Goal: Task Accomplishment & Management: Manage account settings

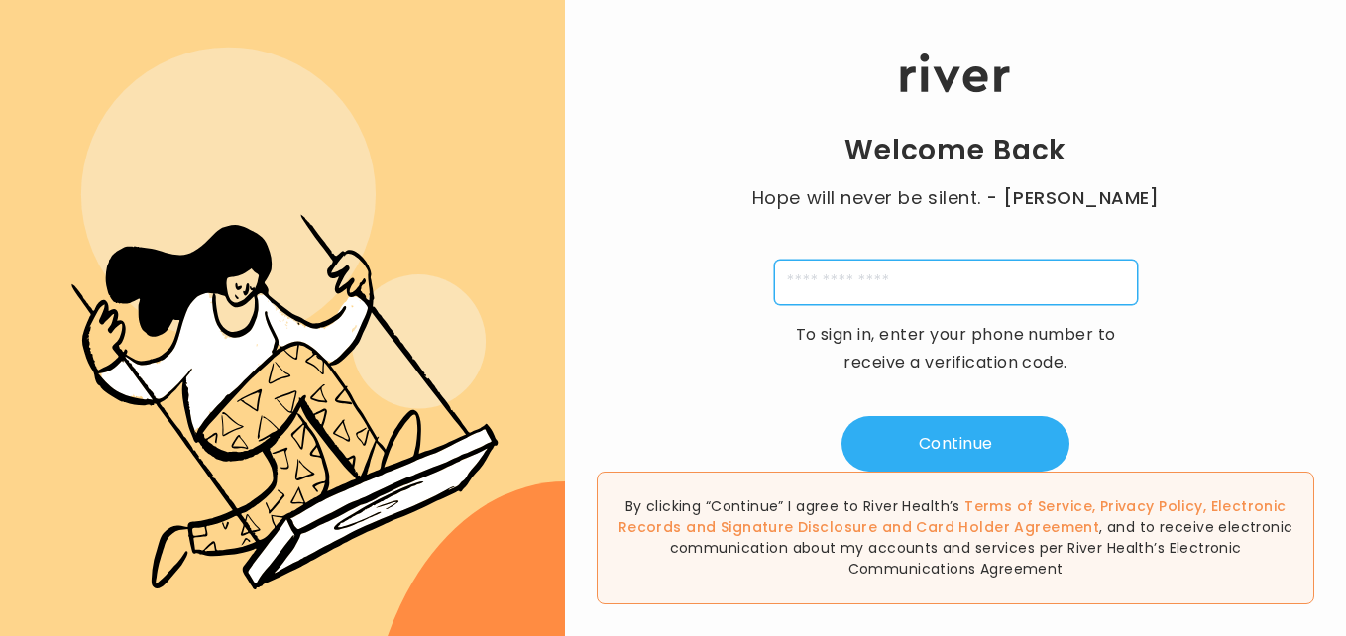
click at [842, 282] on input "tel" at bounding box center [956, 283] width 364 height 46
type input "**********"
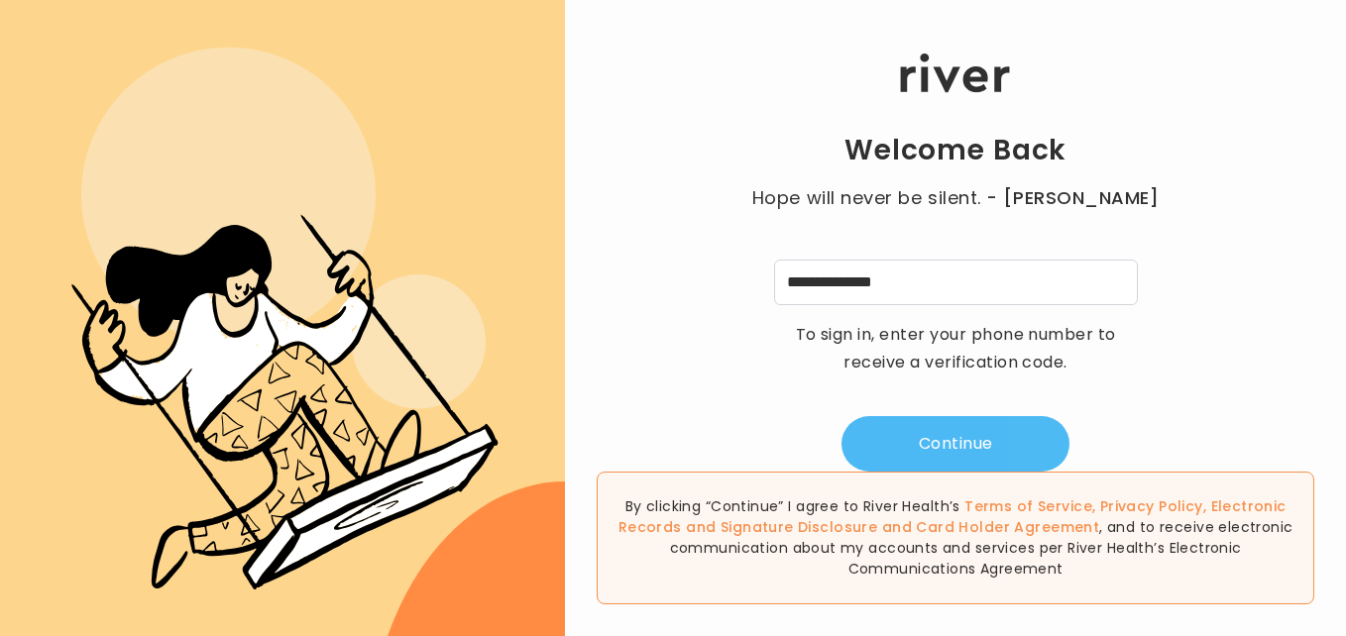
click at [916, 448] on button "Continue" at bounding box center [956, 444] width 228 height 56
type input "*"
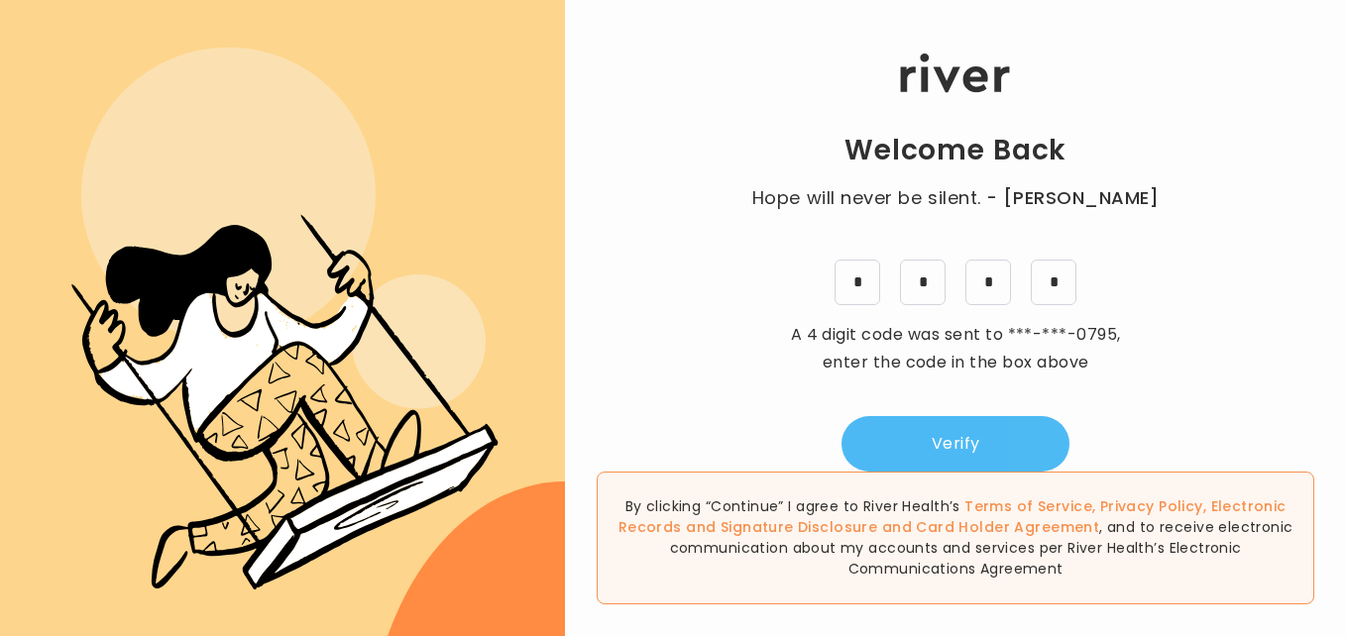
click at [916, 448] on button "Verify" at bounding box center [956, 444] width 228 height 56
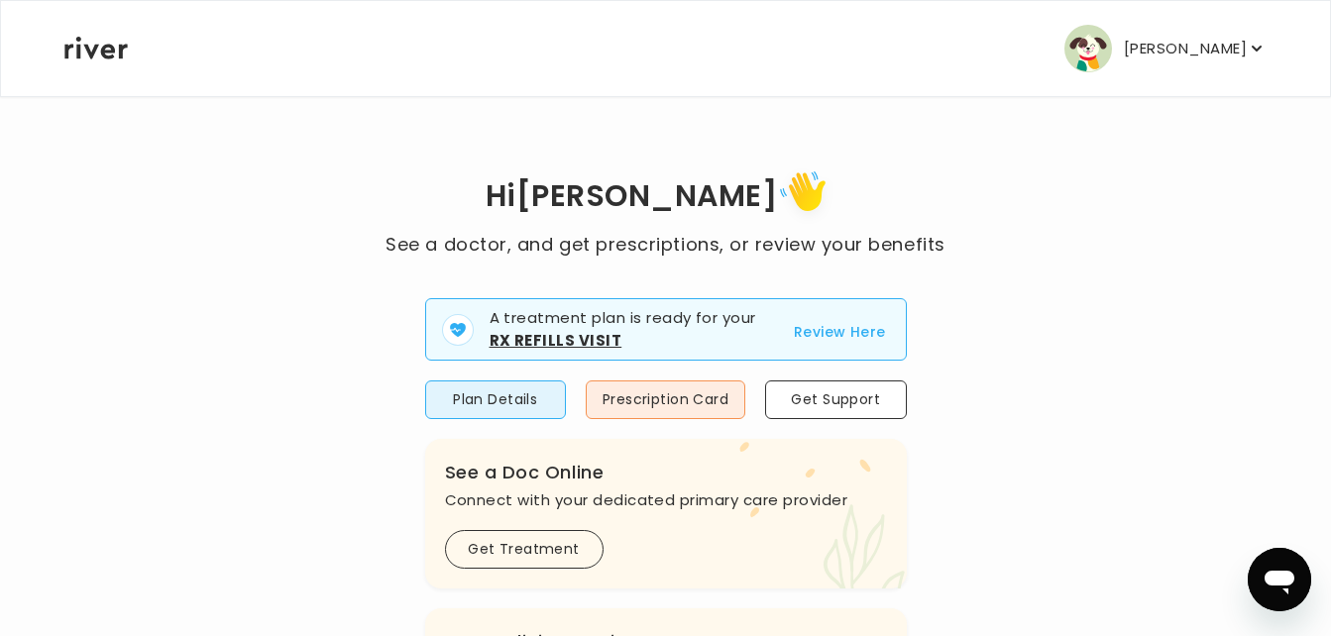
click at [867, 339] on button "Review Here" at bounding box center [840, 332] width 92 height 24
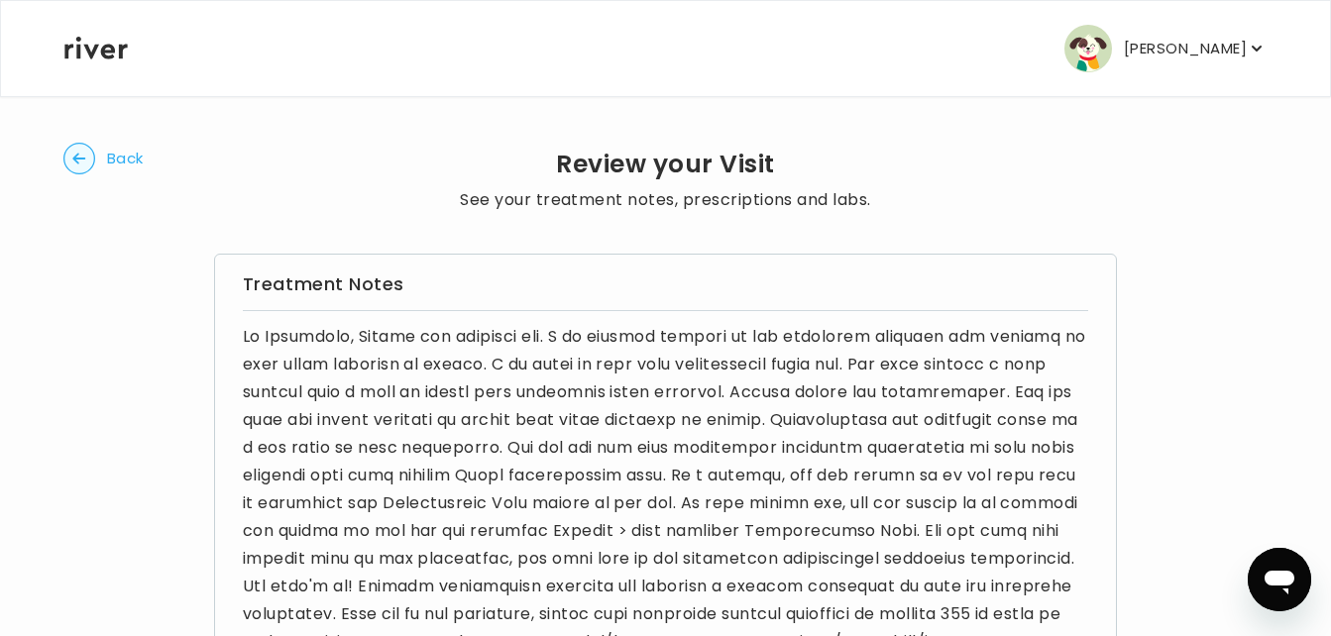
click at [66, 160] on circle "button" at bounding box center [79, 159] width 31 height 31
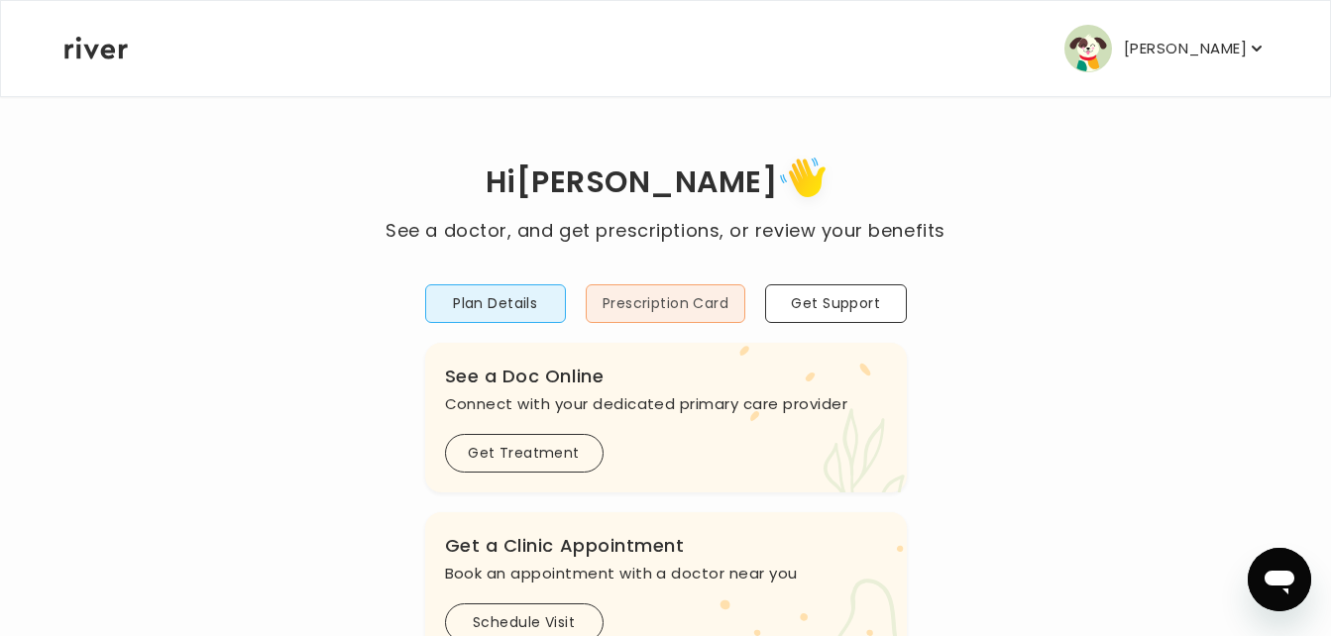
click at [682, 304] on button "Prescription Card" at bounding box center [666, 304] width 160 height 39
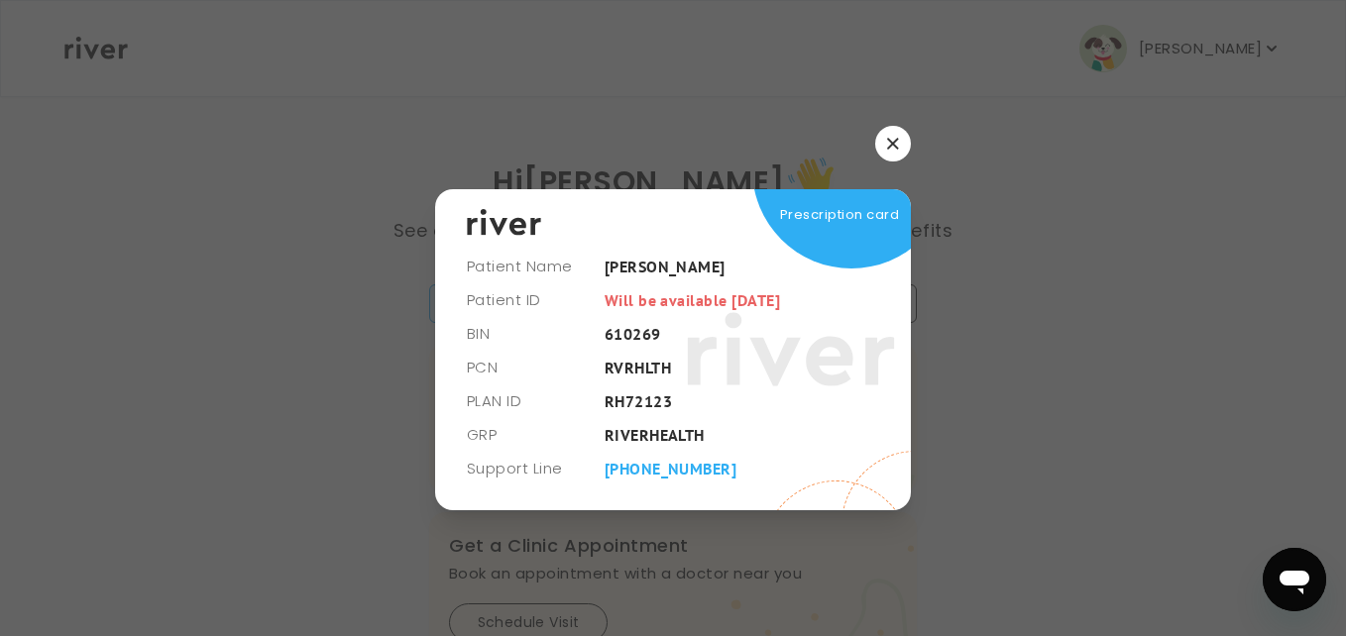
click at [886, 144] on button "button" at bounding box center [893, 144] width 36 height 36
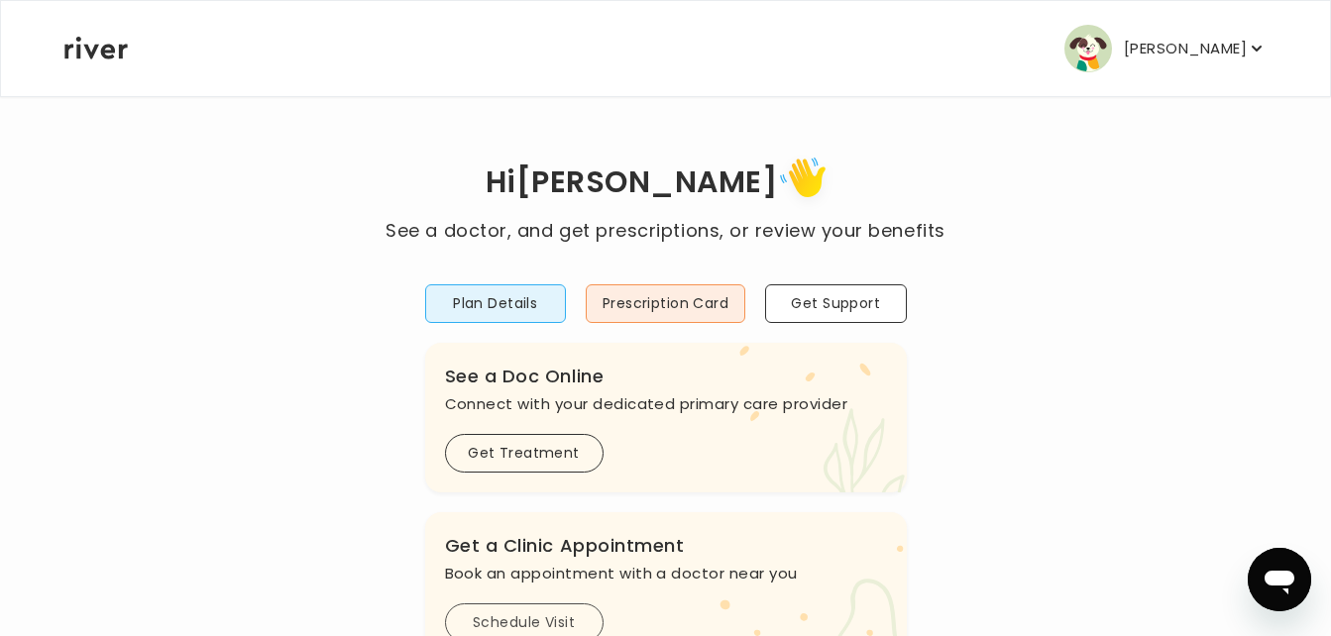
click at [546, 611] on button "Schedule Visit" at bounding box center [524, 623] width 159 height 39
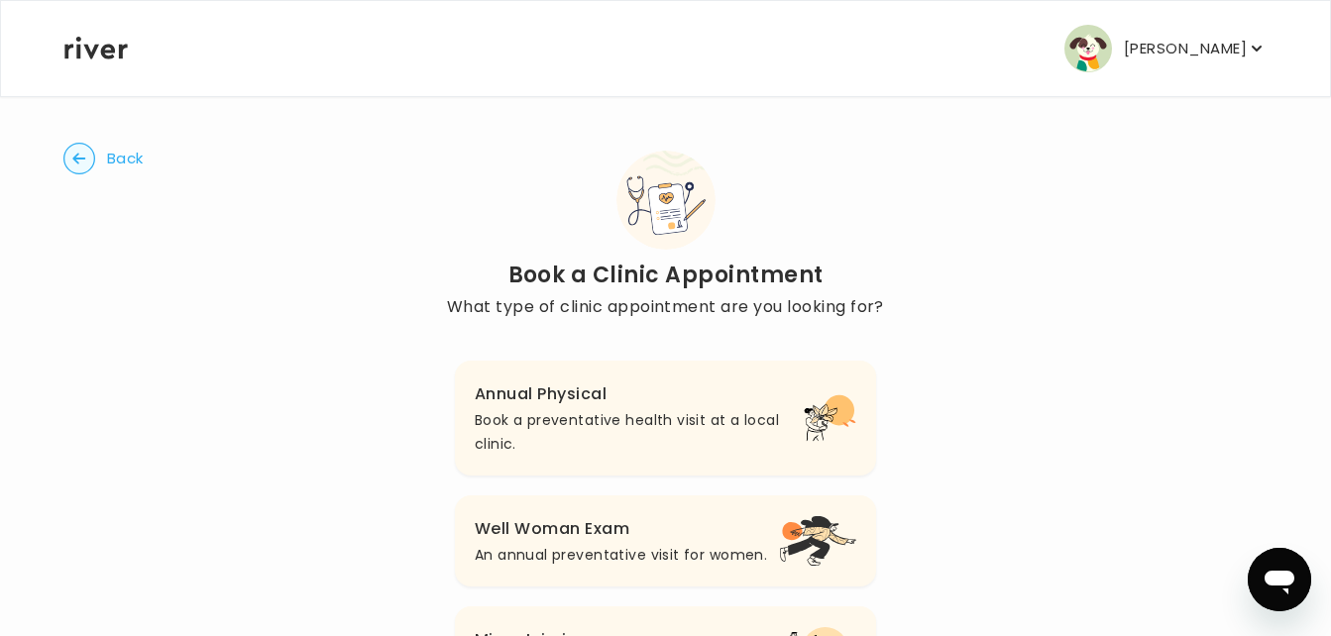
click at [646, 428] on p "Book a preventative health visit at a local clinic." at bounding box center [639, 432] width 329 height 48
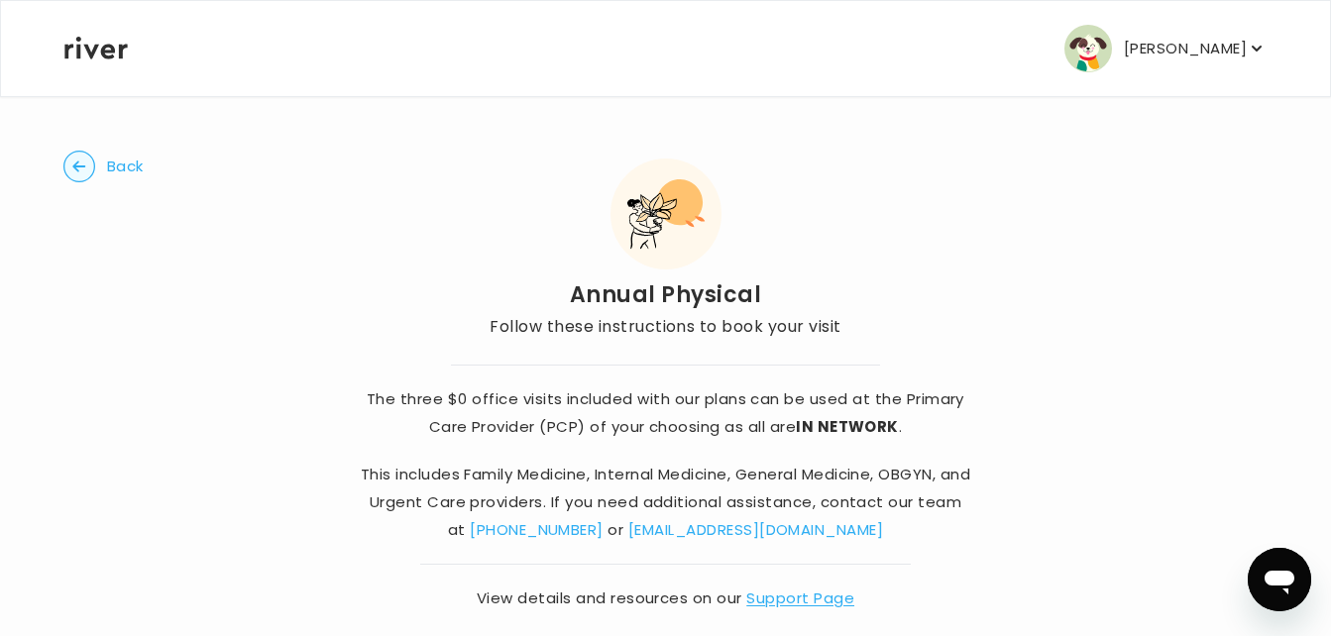
click at [750, 523] on link "[EMAIL_ADDRESS][DOMAIN_NAME]" at bounding box center [755, 529] width 255 height 21
click at [1022, 158] on div "Back Annual Physical Follow these instructions to book your visit The three $0 …" at bounding box center [665, 381] width 1204 height 573
click at [84, 151] on icon "button" at bounding box center [79, 167] width 32 height 32
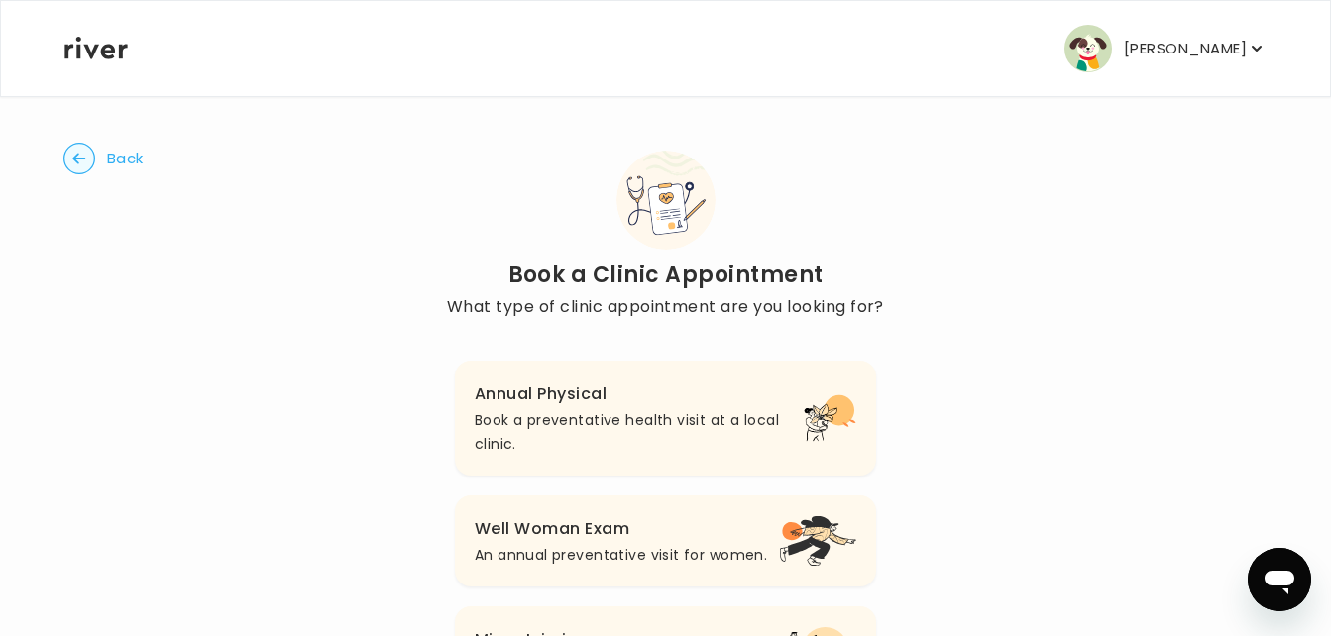
click at [84, 151] on circle "button" at bounding box center [79, 159] width 31 height 31
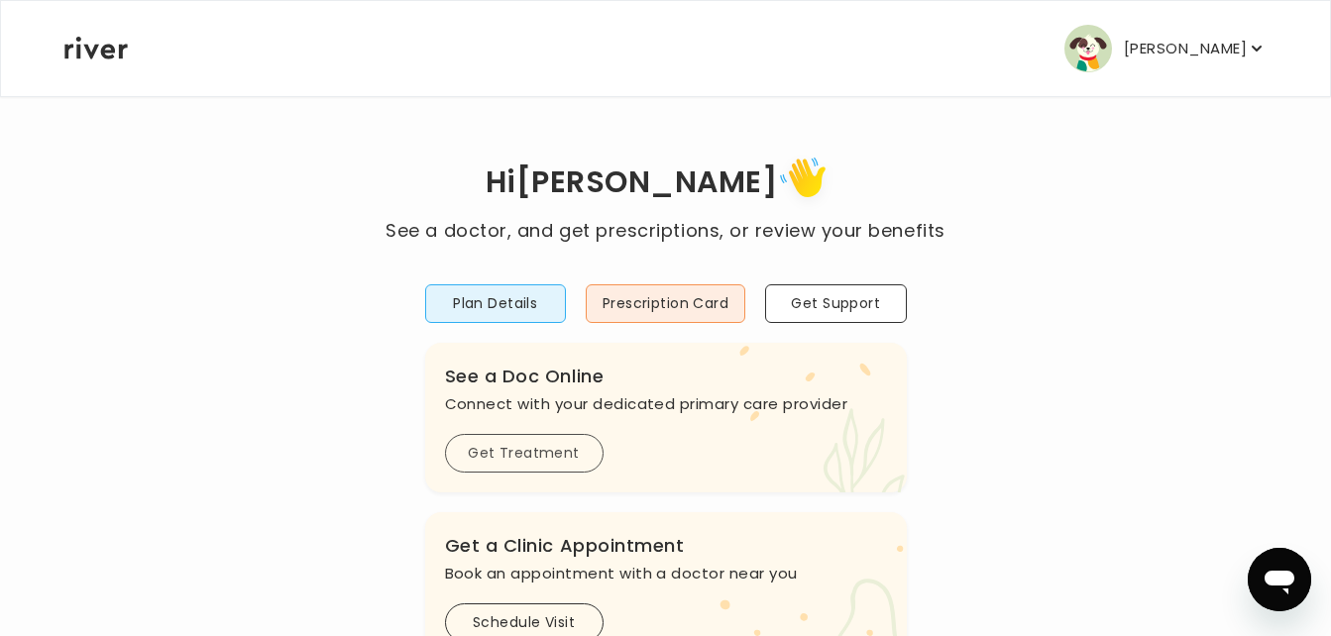
click at [476, 463] on button "Get Treatment" at bounding box center [524, 453] width 159 height 39
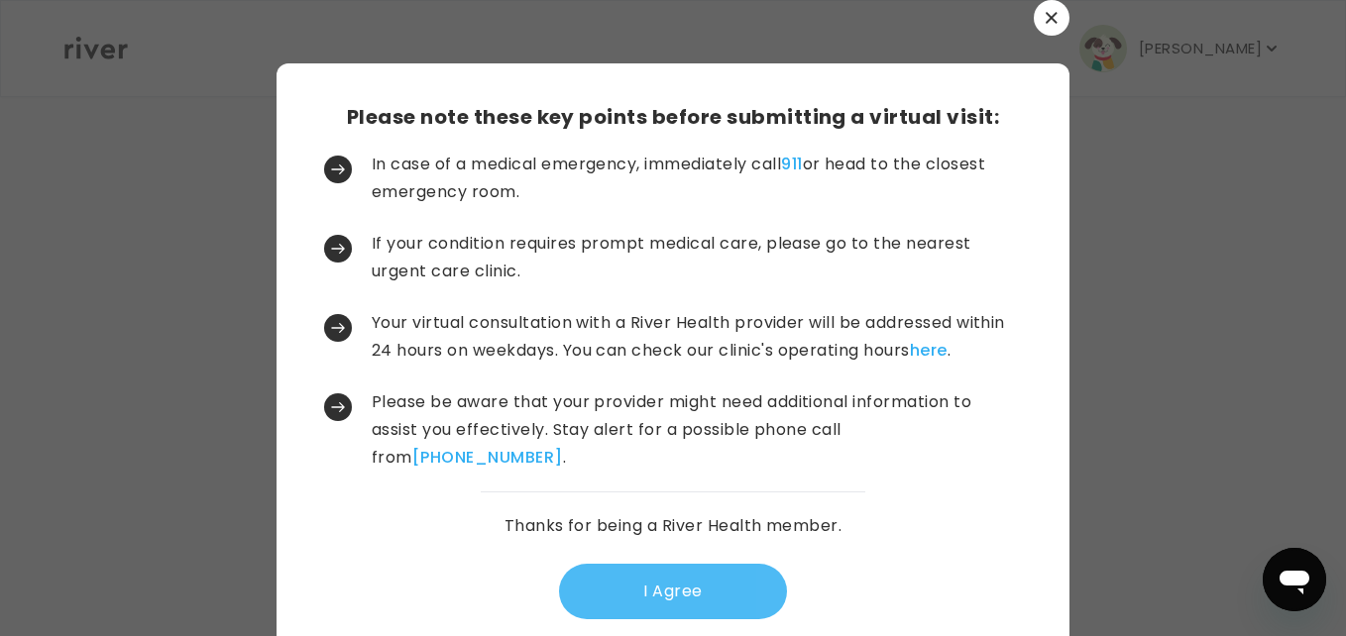
click at [602, 603] on button "I Agree" at bounding box center [673, 592] width 228 height 56
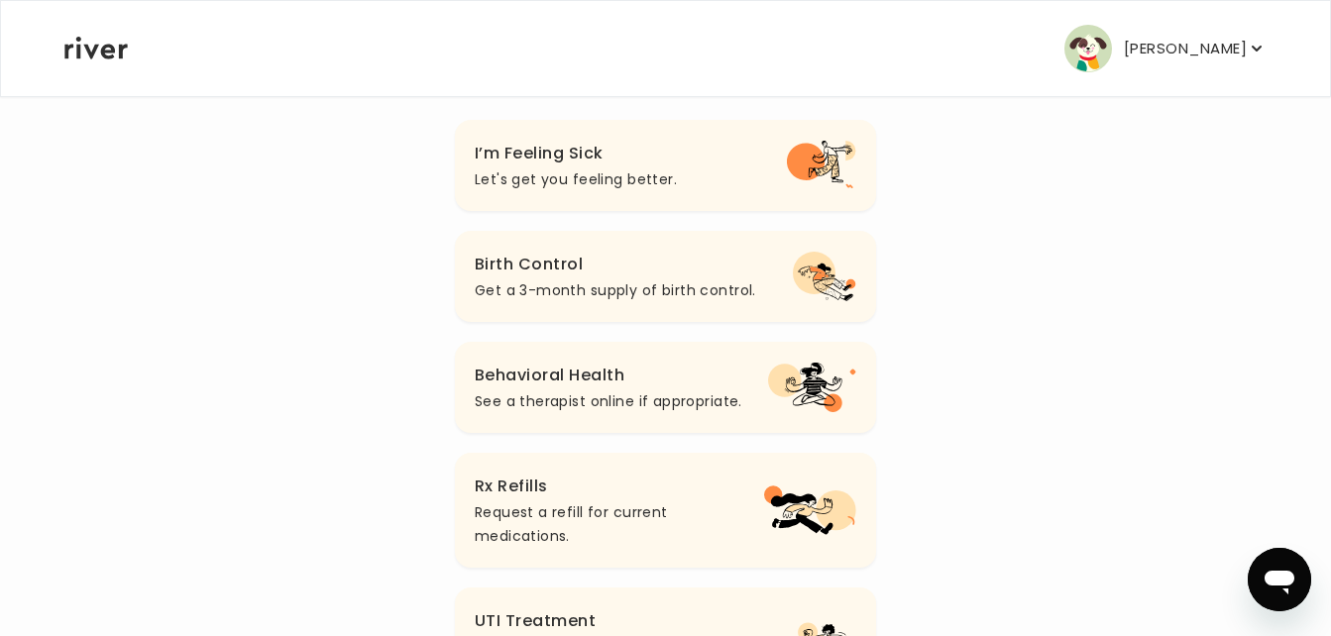
scroll to position [238, 0]
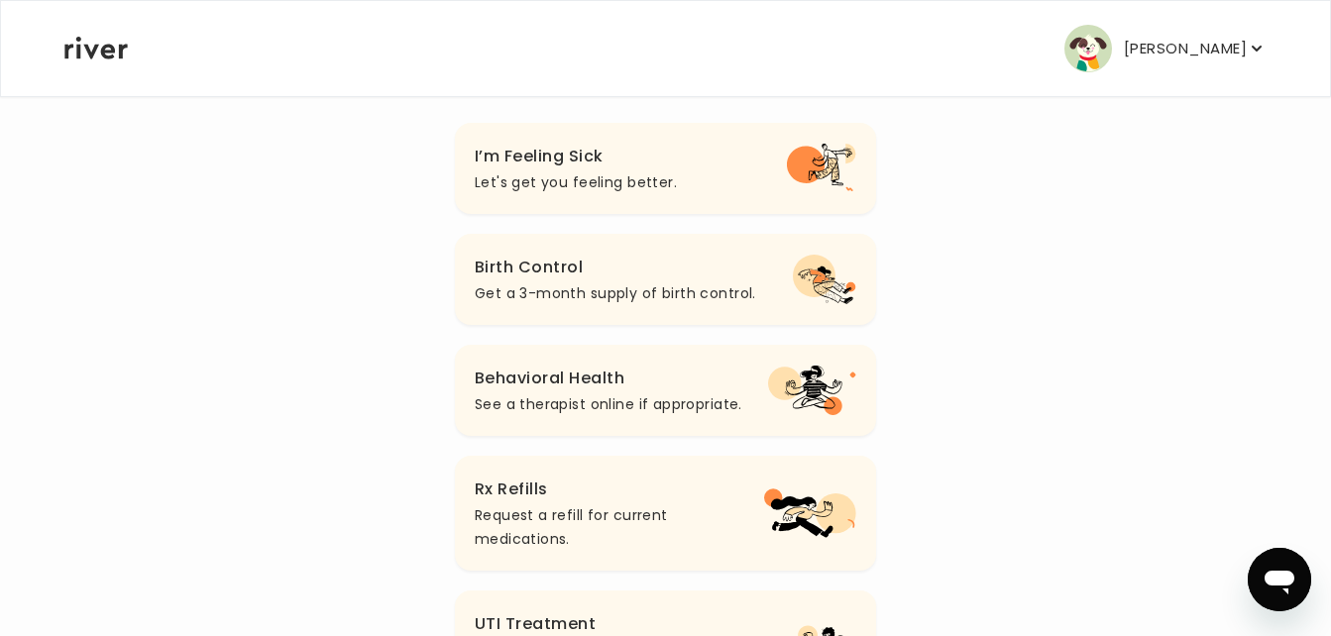
click at [759, 271] on button "Birth Control Get a 3-month supply of birth control." at bounding box center [665, 279] width 421 height 91
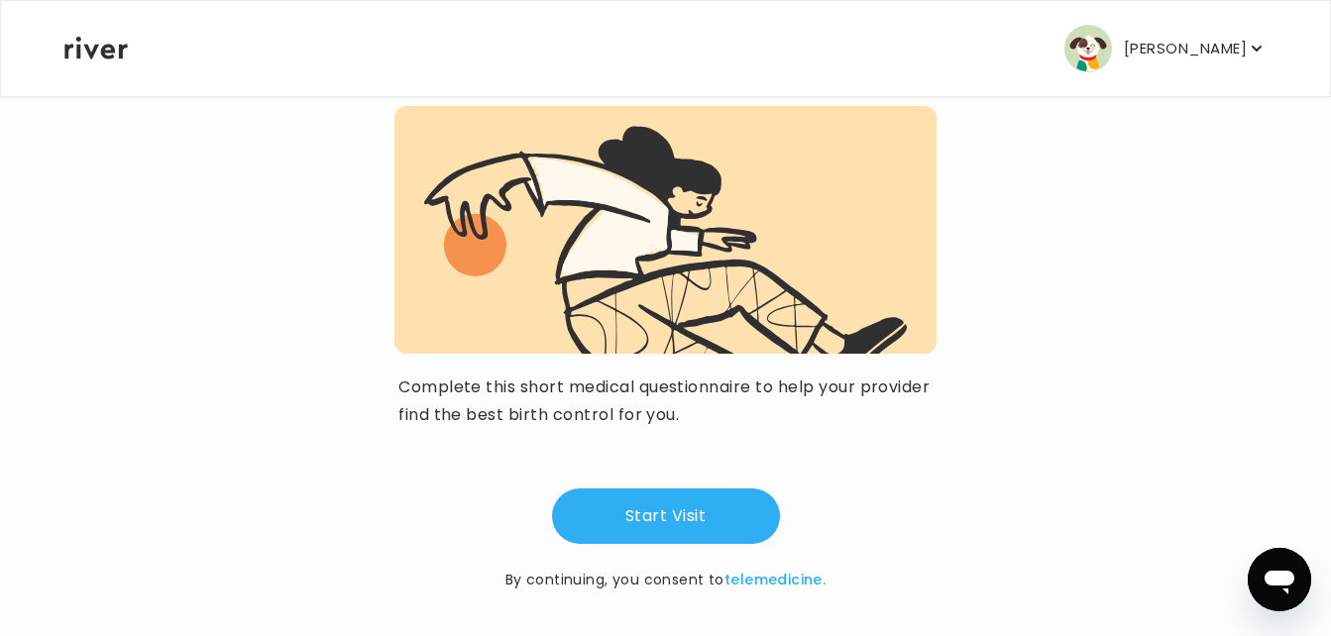
scroll to position [193, 0]
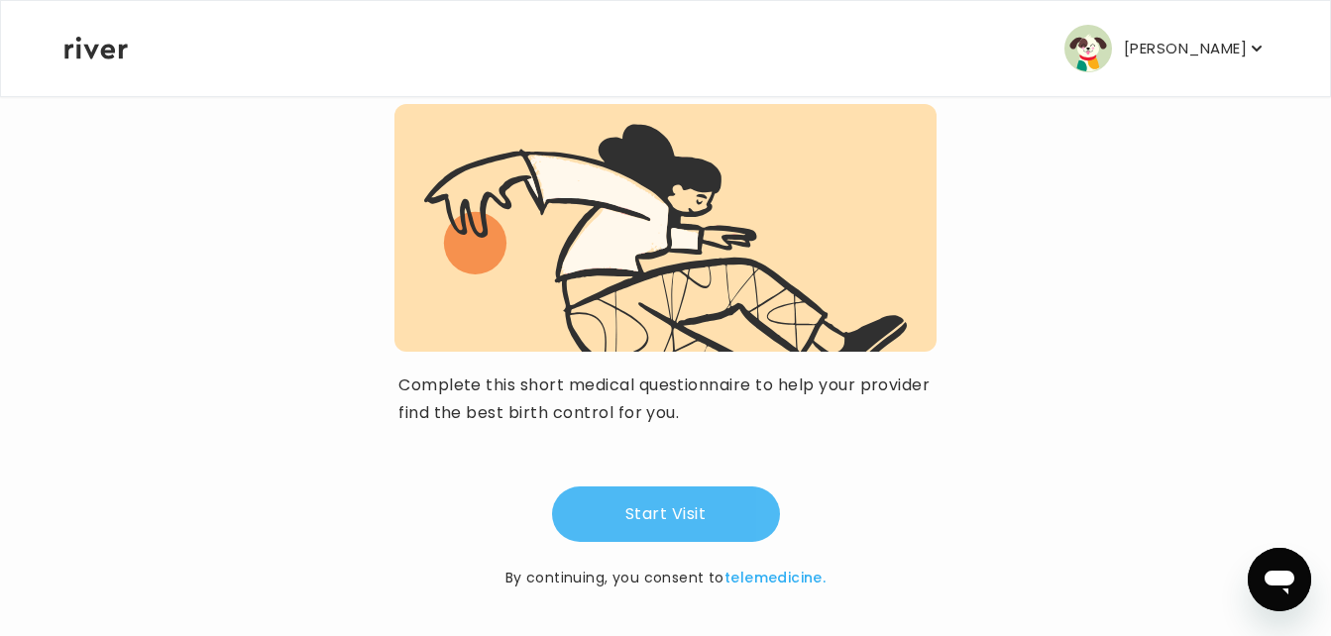
click at [624, 517] on button "Start Visit" at bounding box center [666, 515] width 228 height 56
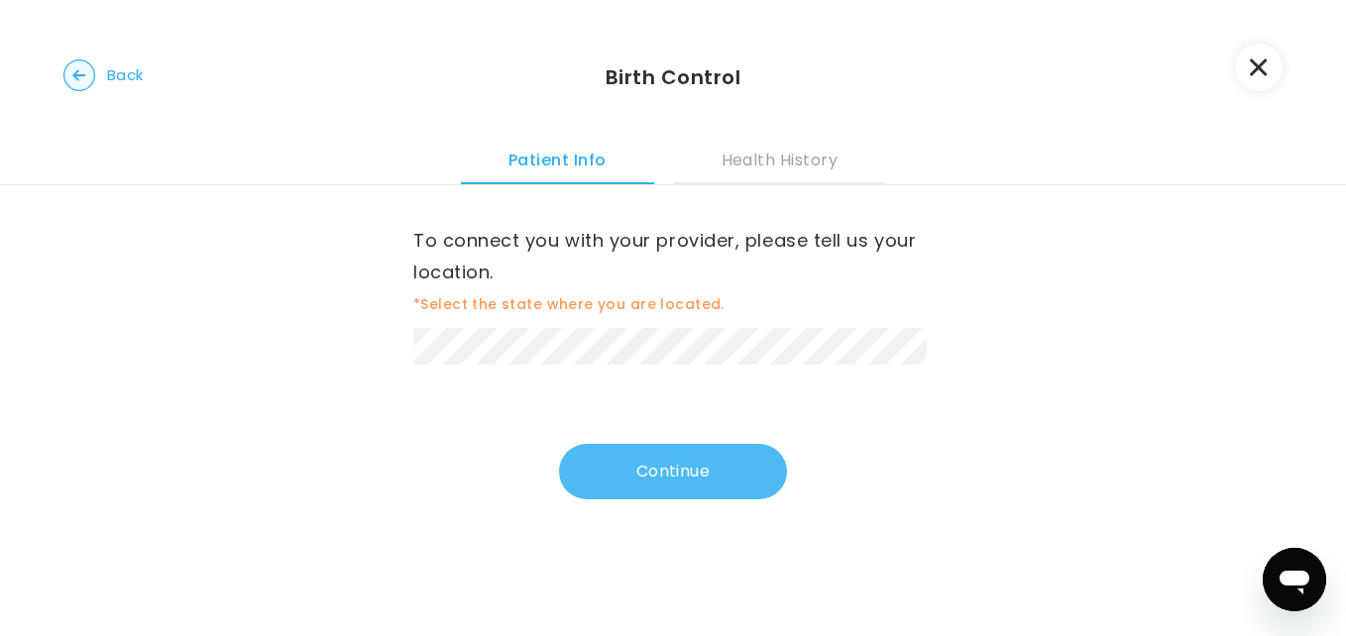
click at [646, 467] on button "Continue" at bounding box center [673, 472] width 228 height 56
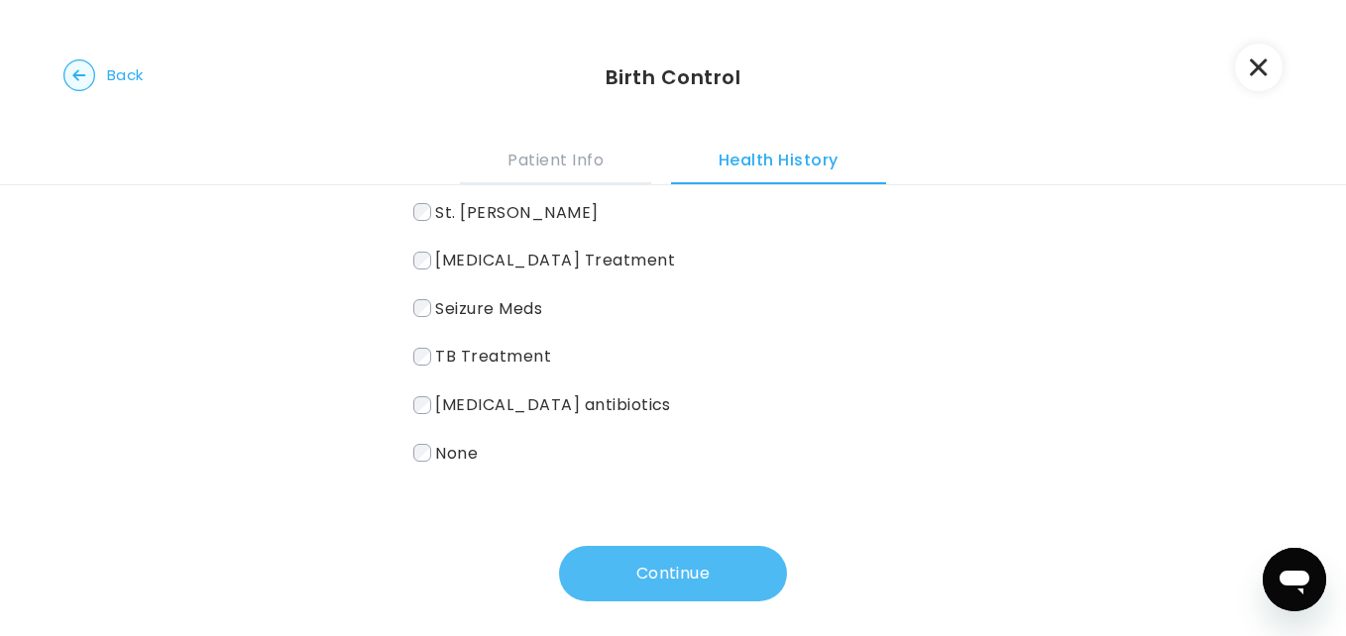
scroll to position [418, 0]
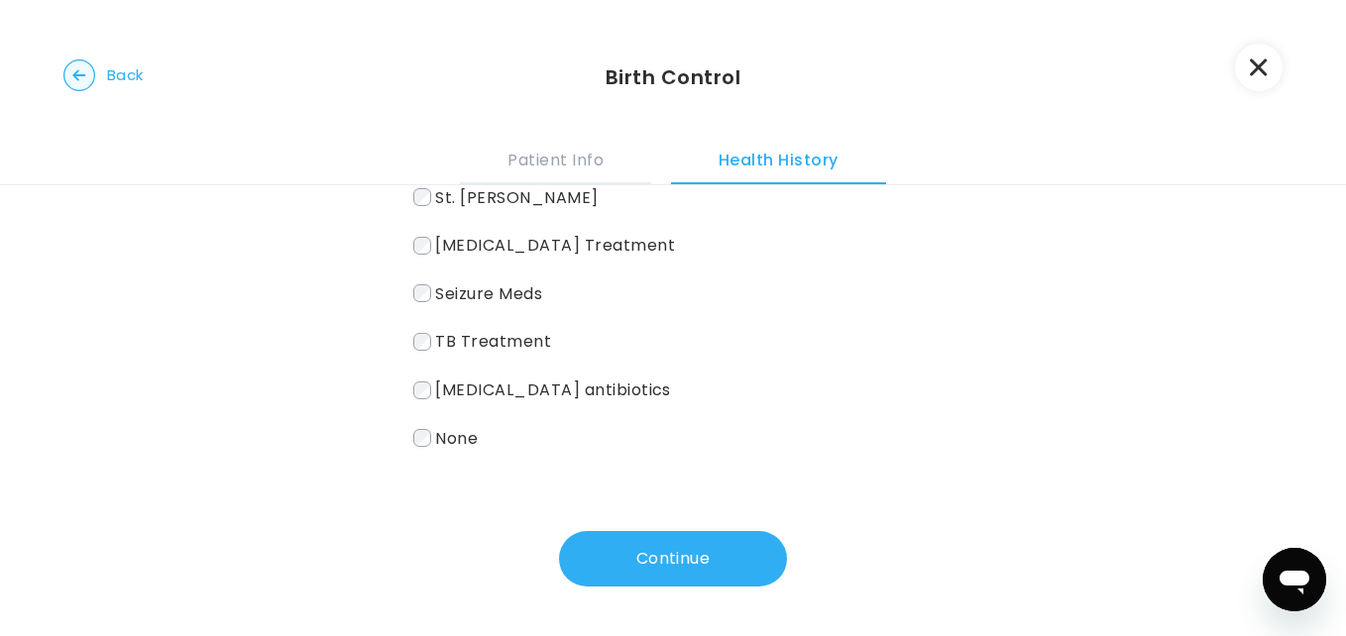
click at [439, 444] on span "None" at bounding box center [456, 437] width 43 height 23
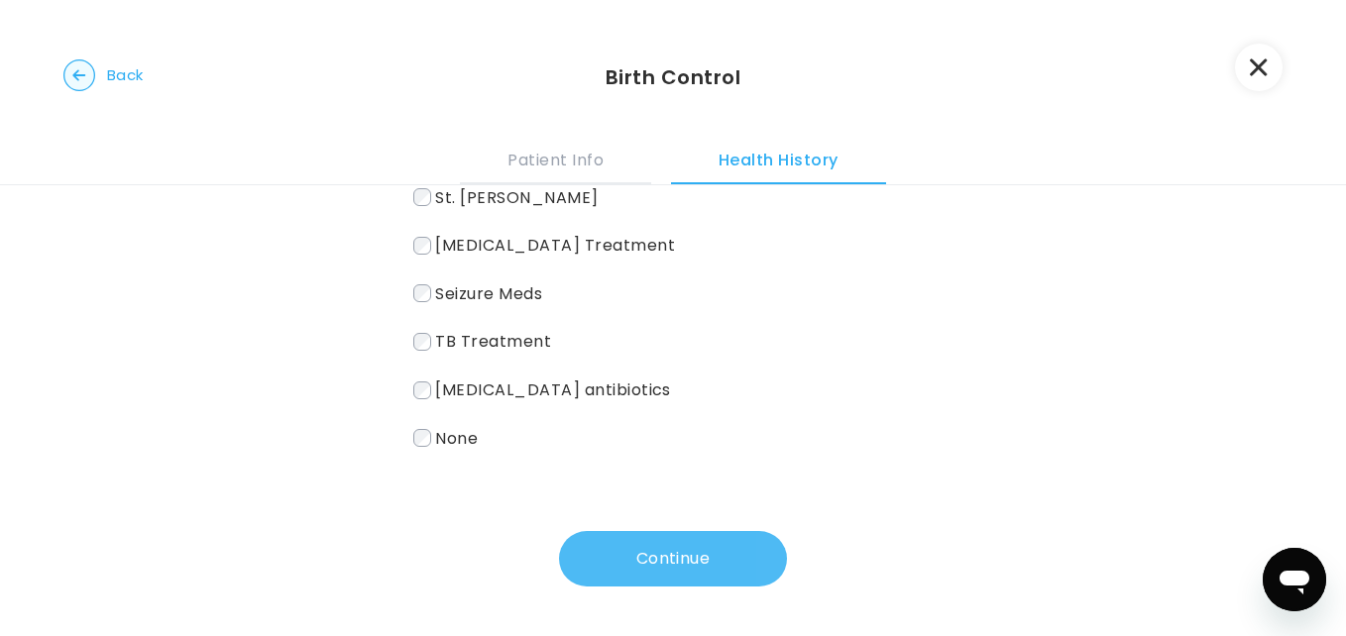
click at [611, 566] on button "Continue" at bounding box center [673, 559] width 228 height 56
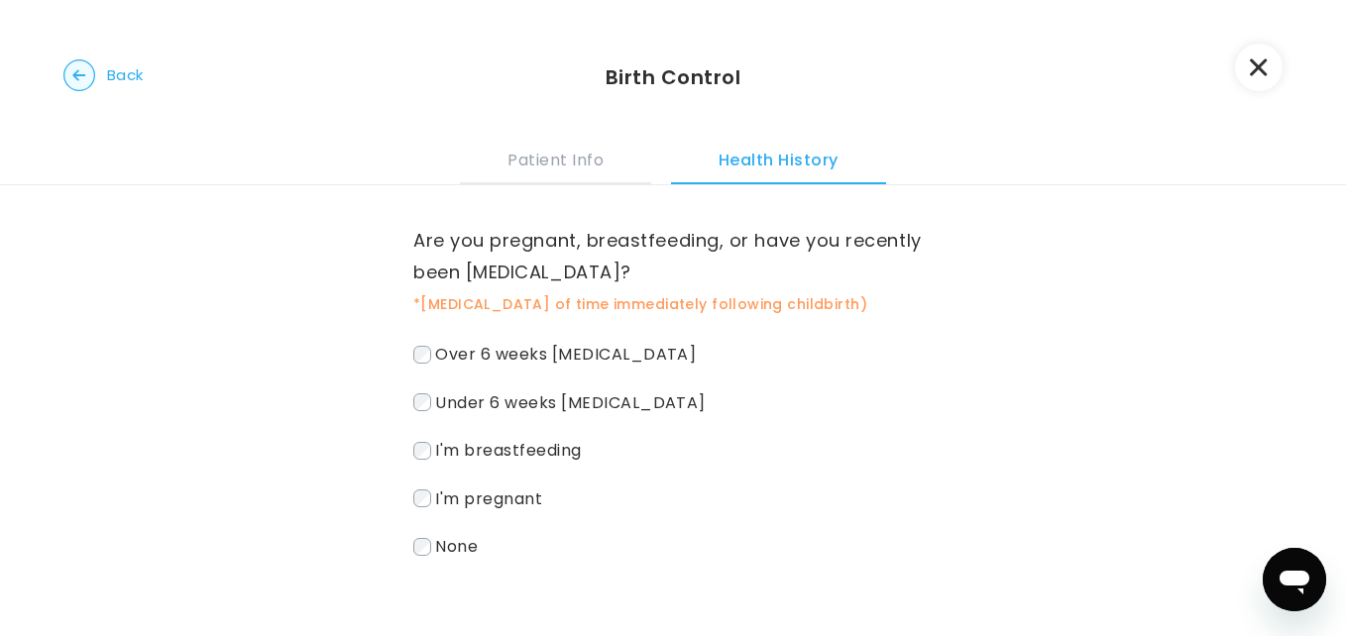
scroll to position [109, 0]
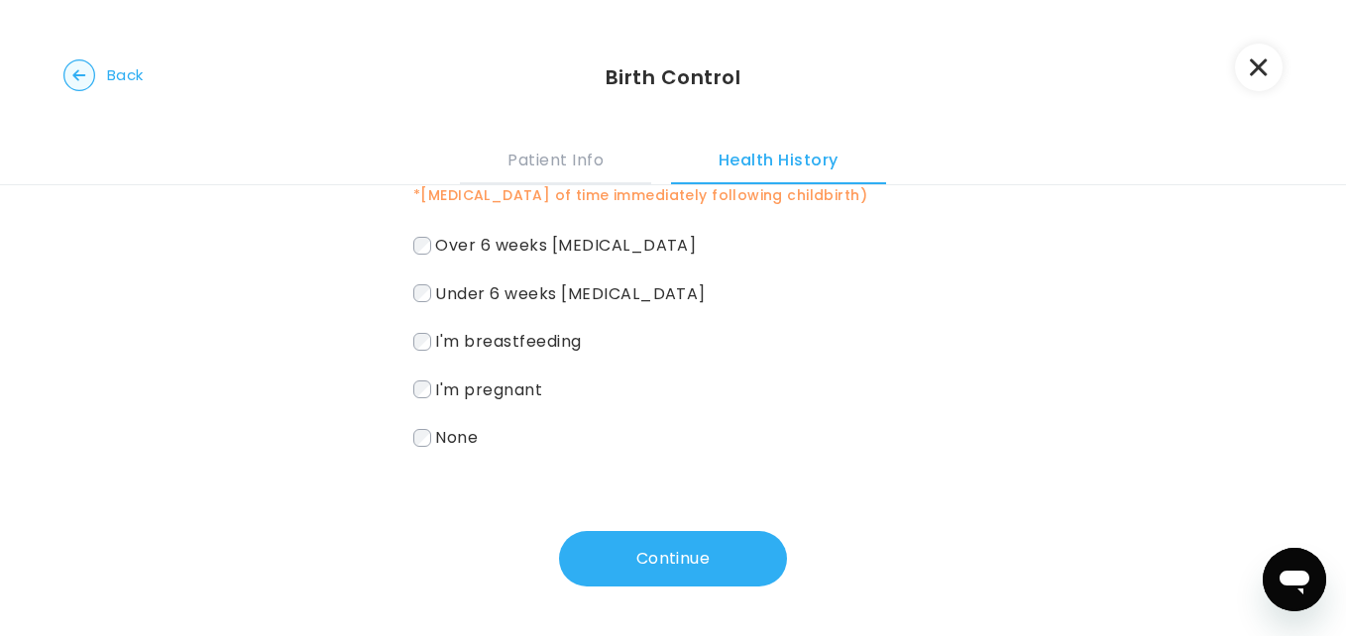
click at [683, 516] on div "Are you pregnant, breastfeeding, or have you recently been [MEDICAL_DATA]? *[ME…" at bounding box center [672, 331] width 519 height 511
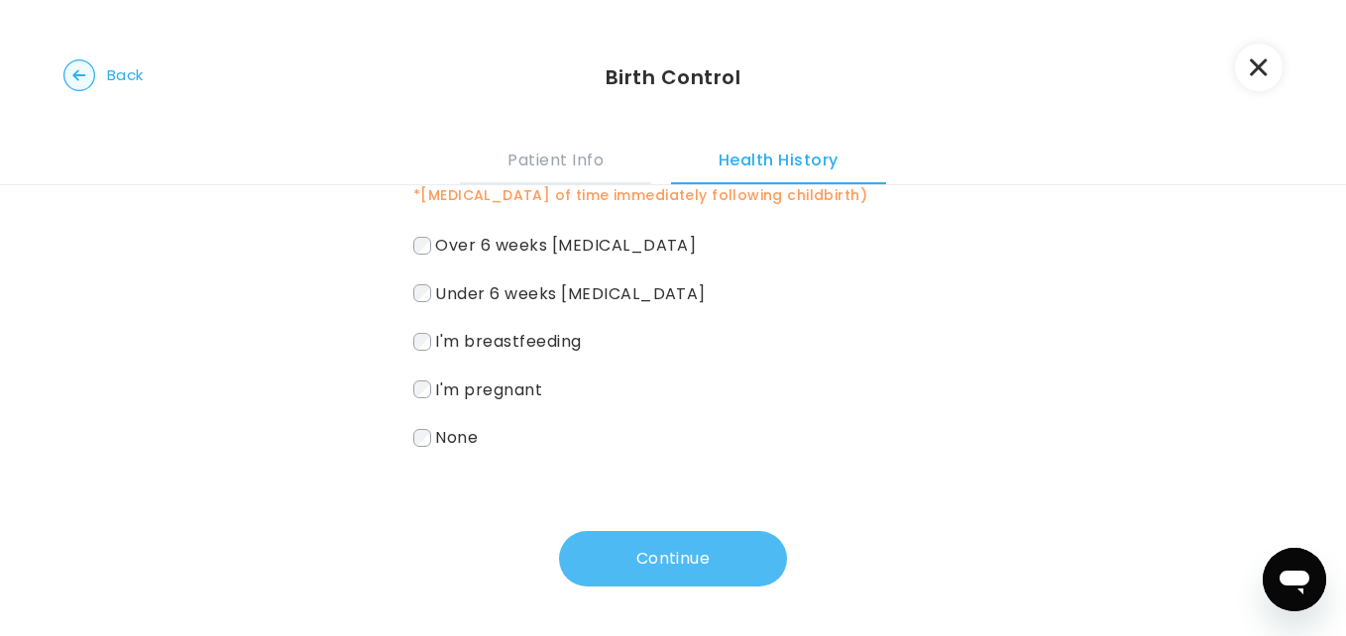
click at [690, 550] on button "Continue" at bounding box center [673, 559] width 228 height 56
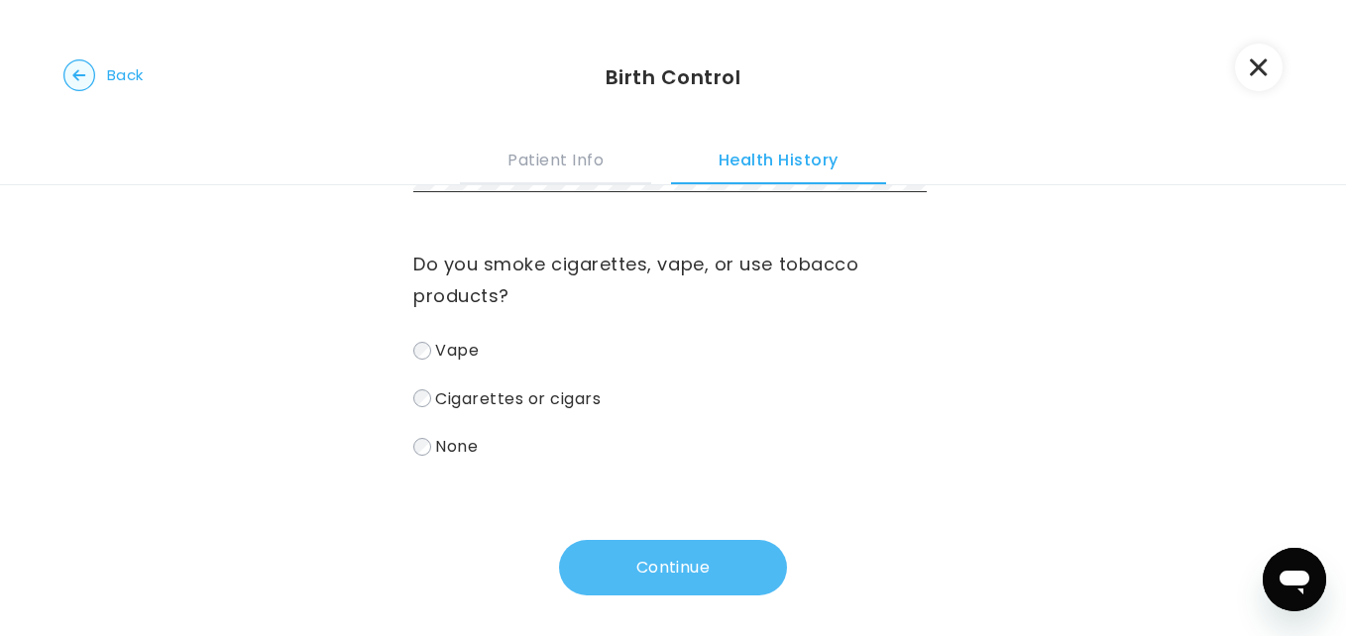
scroll to position [107, 0]
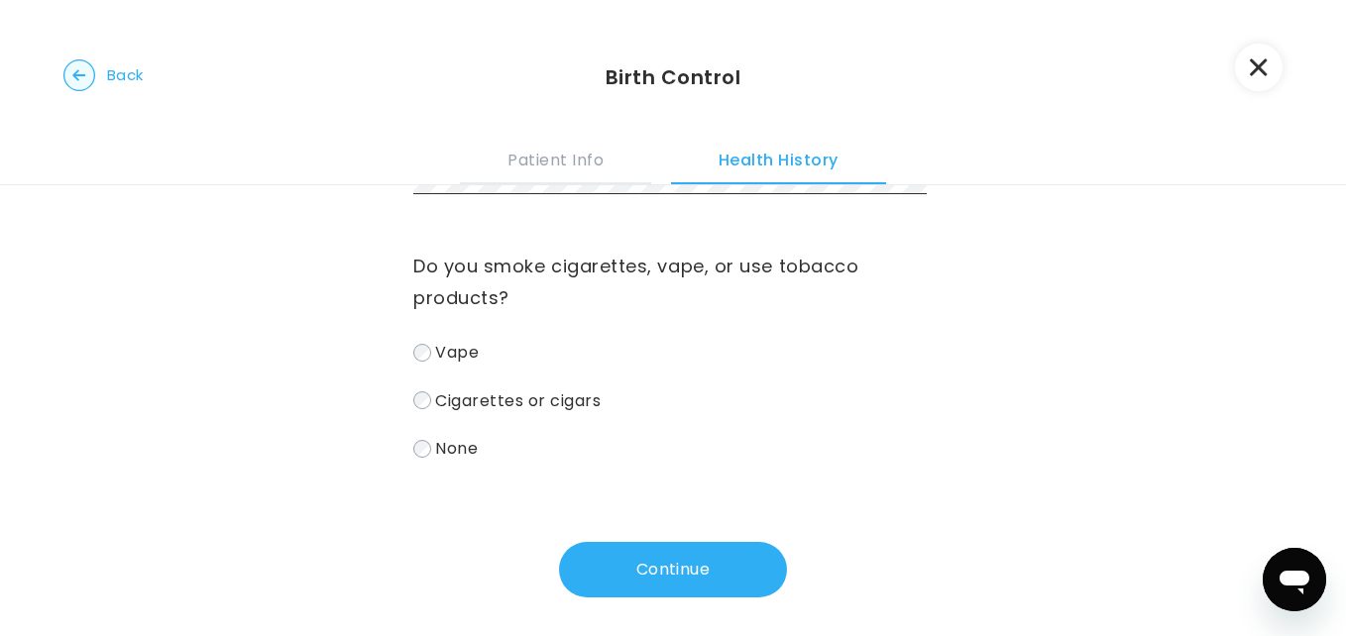
click at [439, 456] on span "None" at bounding box center [456, 448] width 43 height 23
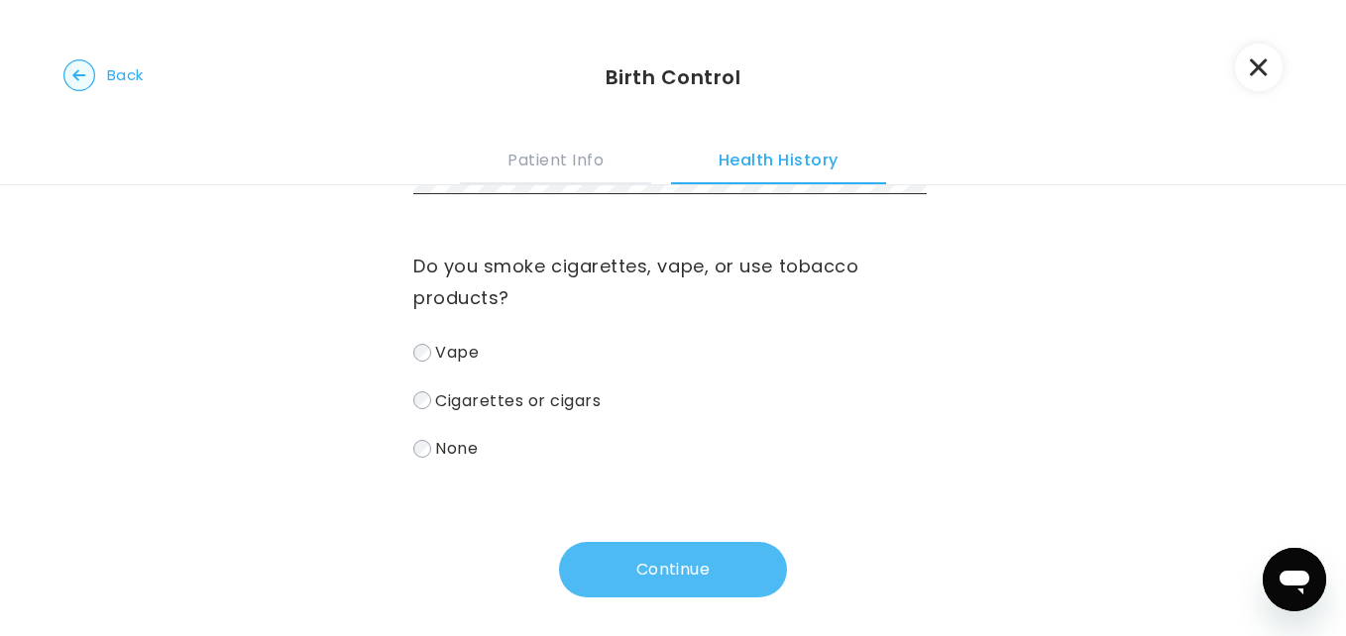
click at [599, 584] on button "Continue" at bounding box center [673, 570] width 228 height 56
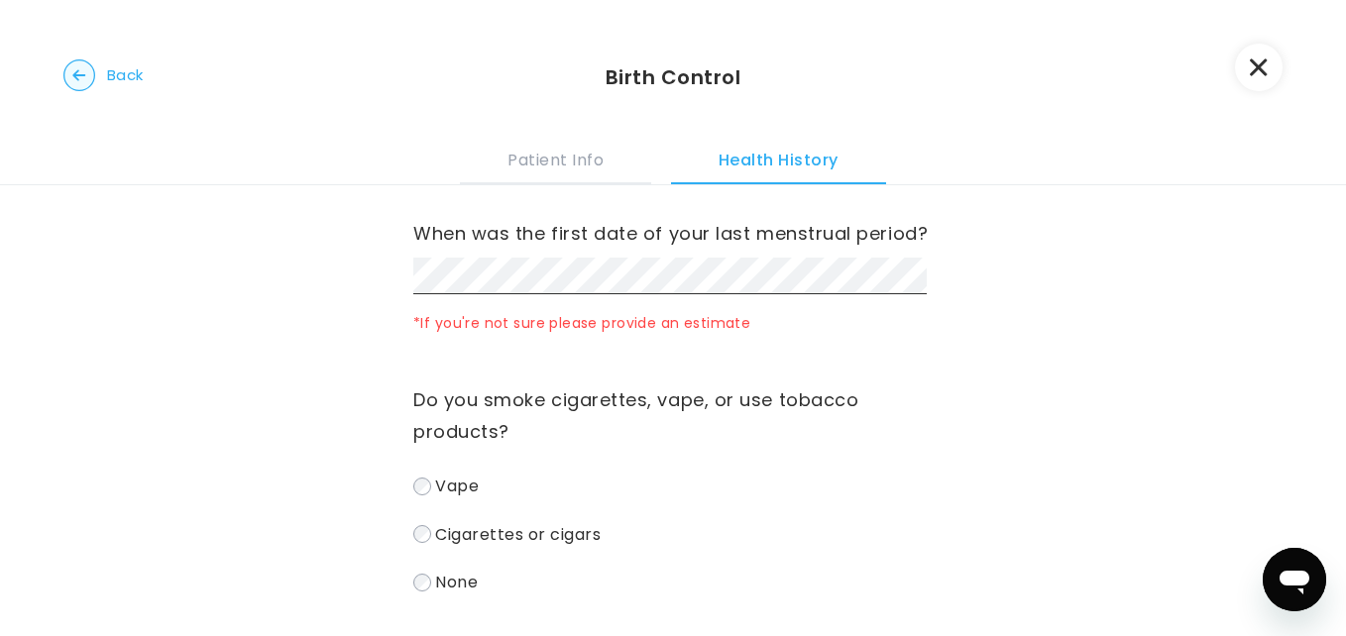
scroll to position [0, 0]
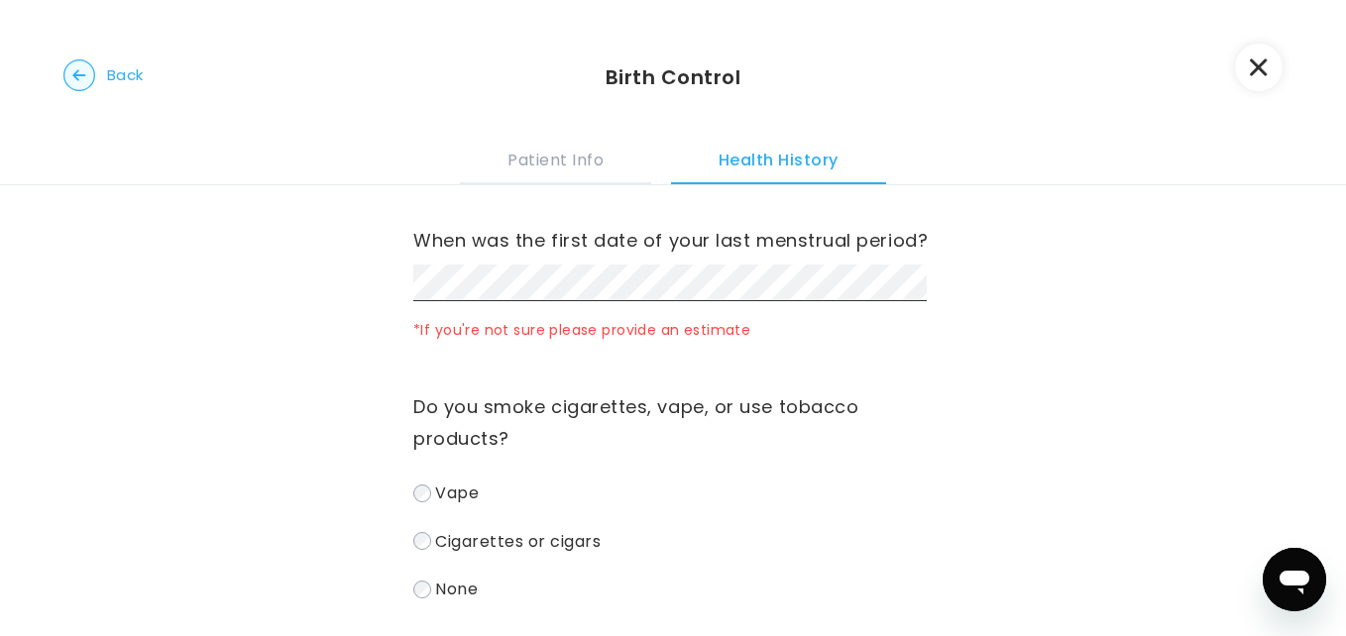
click at [515, 259] on div "When was the first date of your last menstrual period? *If you're not sure plea…" at bounding box center [672, 284] width 519 height 119
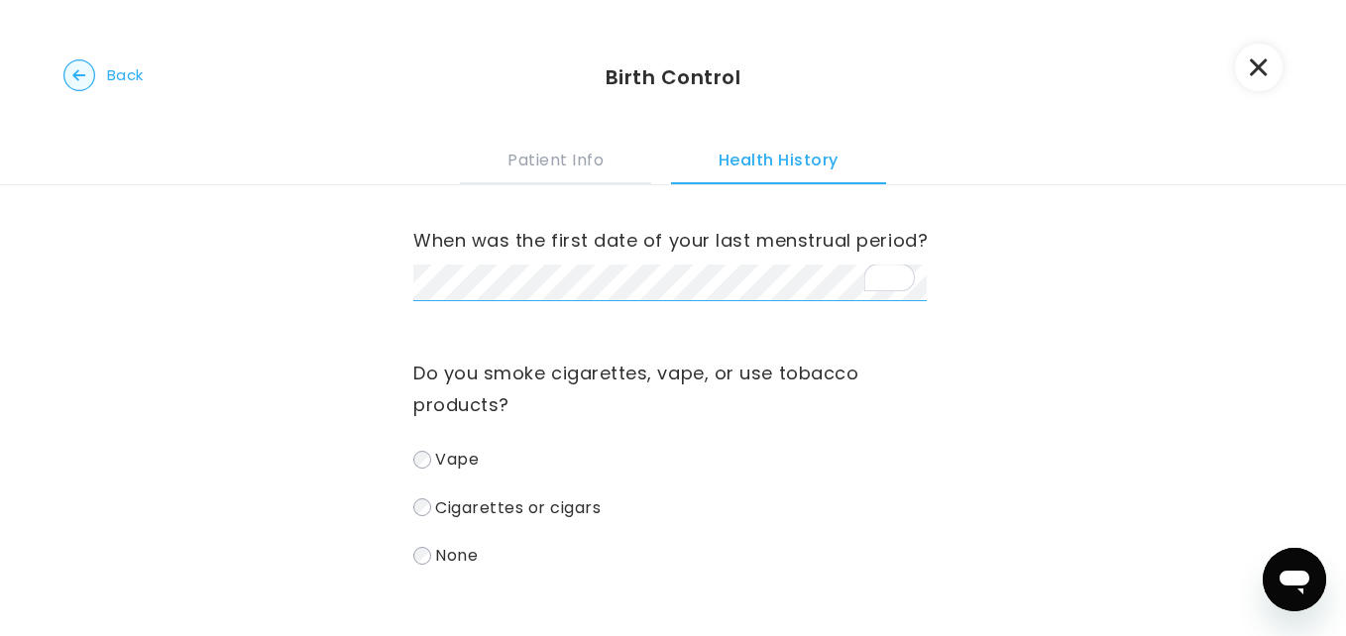
scroll to position [118, 0]
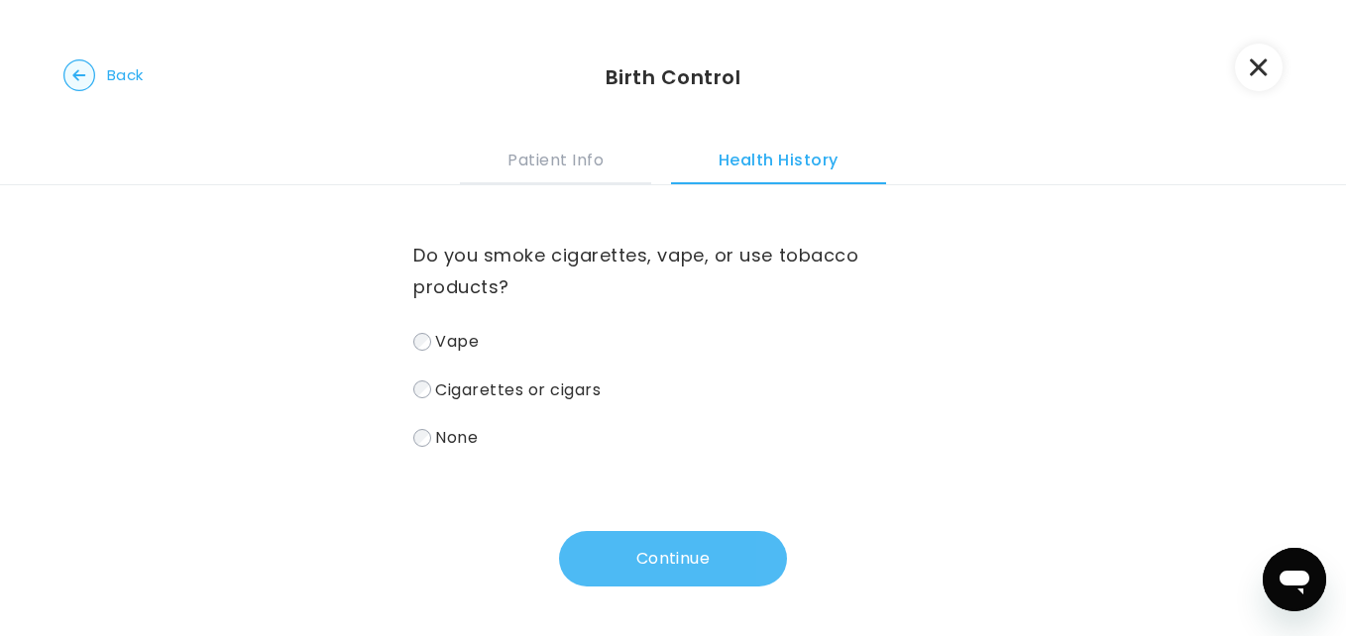
click at [683, 570] on button "Continue" at bounding box center [673, 559] width 228 height 56
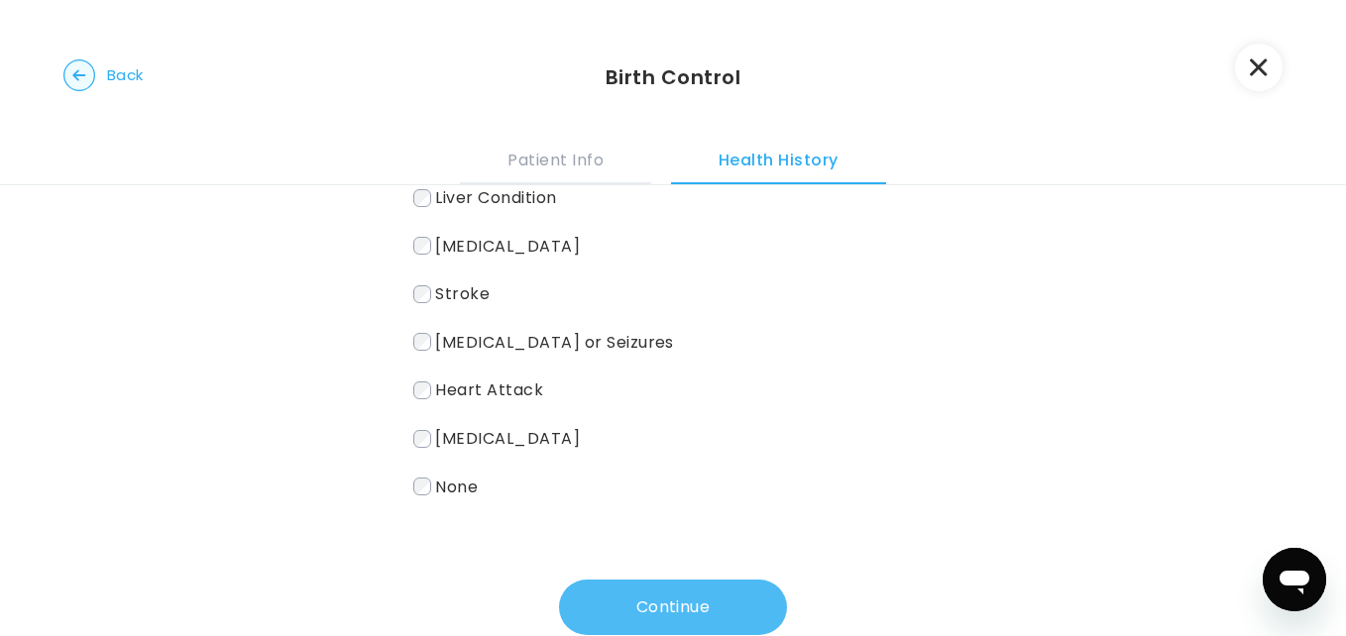
scroll to position [439, 0]
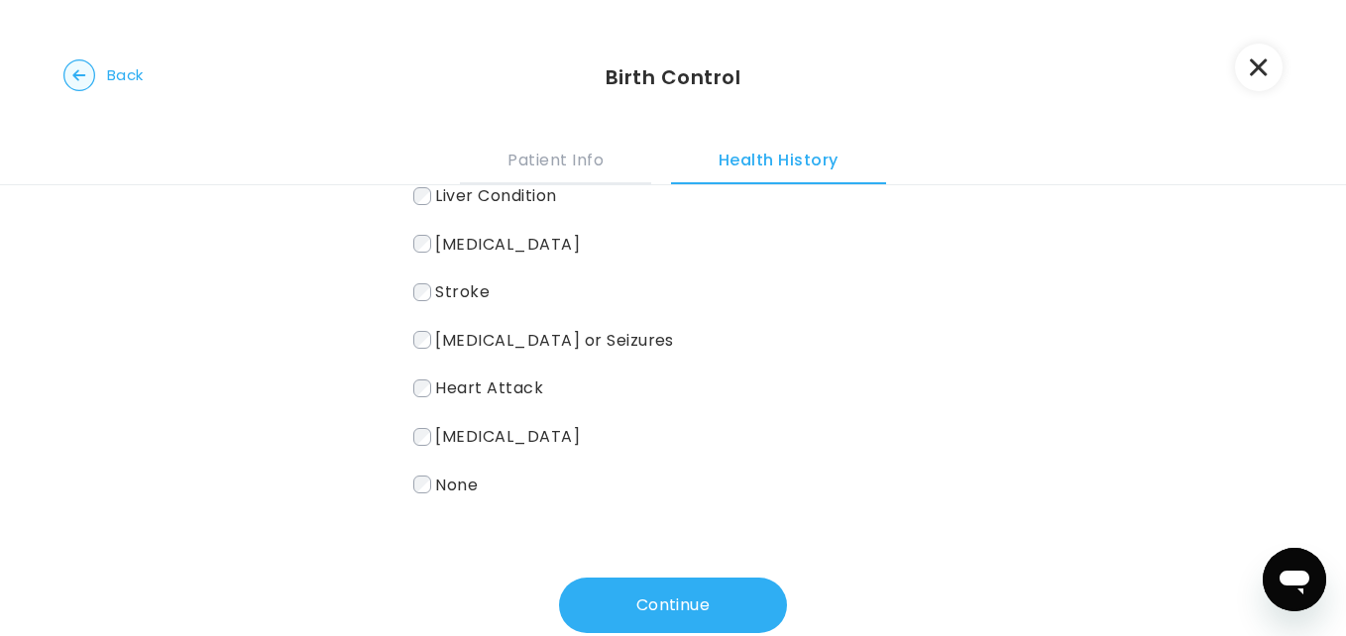
click at [447, 473] on span "None" at bounding box center [456, 484] width 43 height 23
click at [612, 598] on button "Continue" at bounding box center [673, 606] width 228 height 56
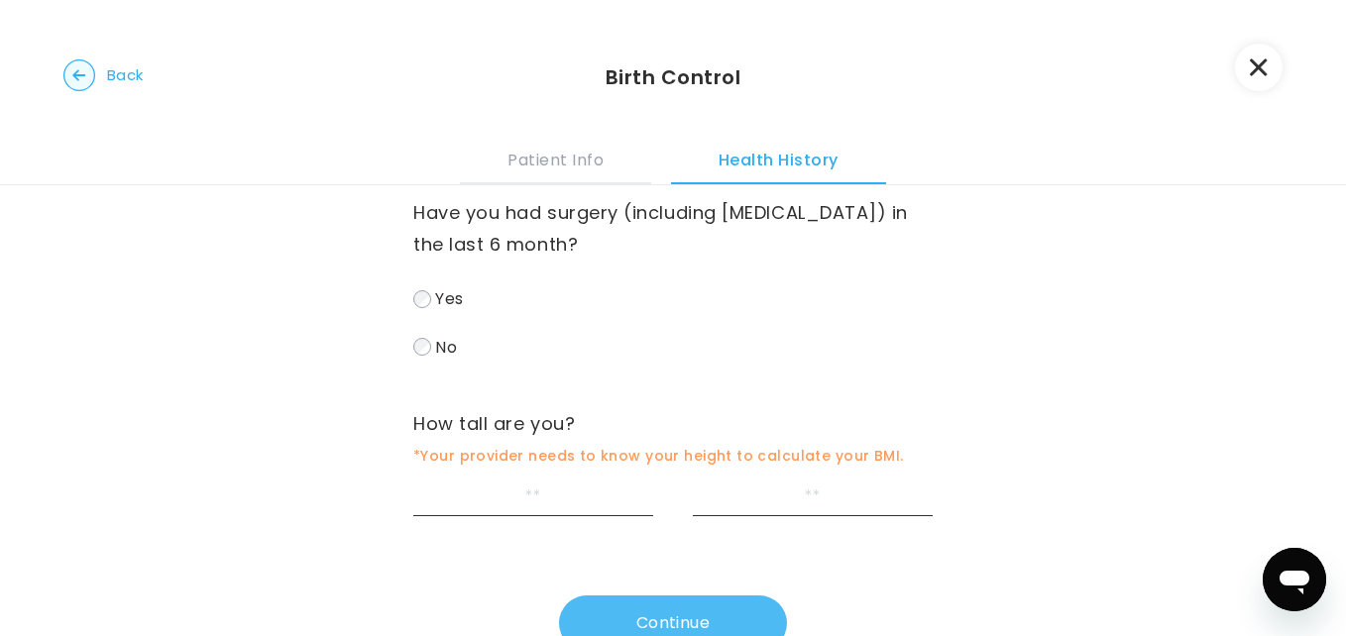
scroll to position [0, 0]
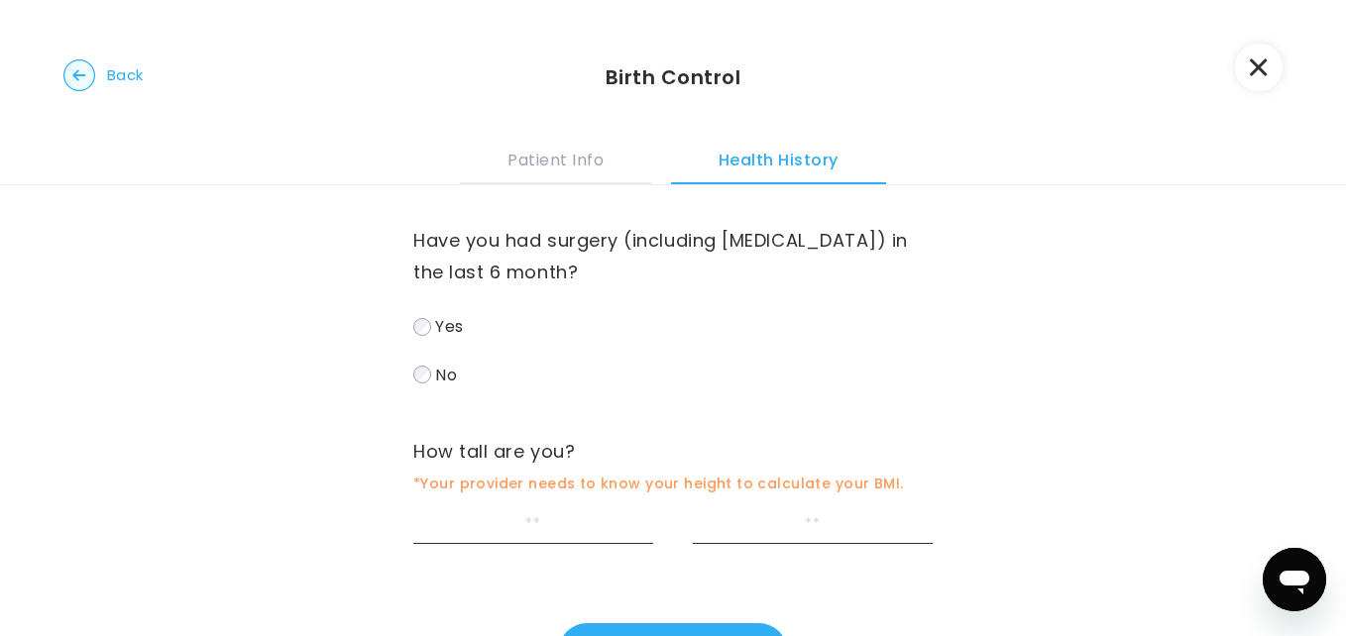
click at [441, 389] on label "No" at bounding box center [672, 375] width 519 height 29
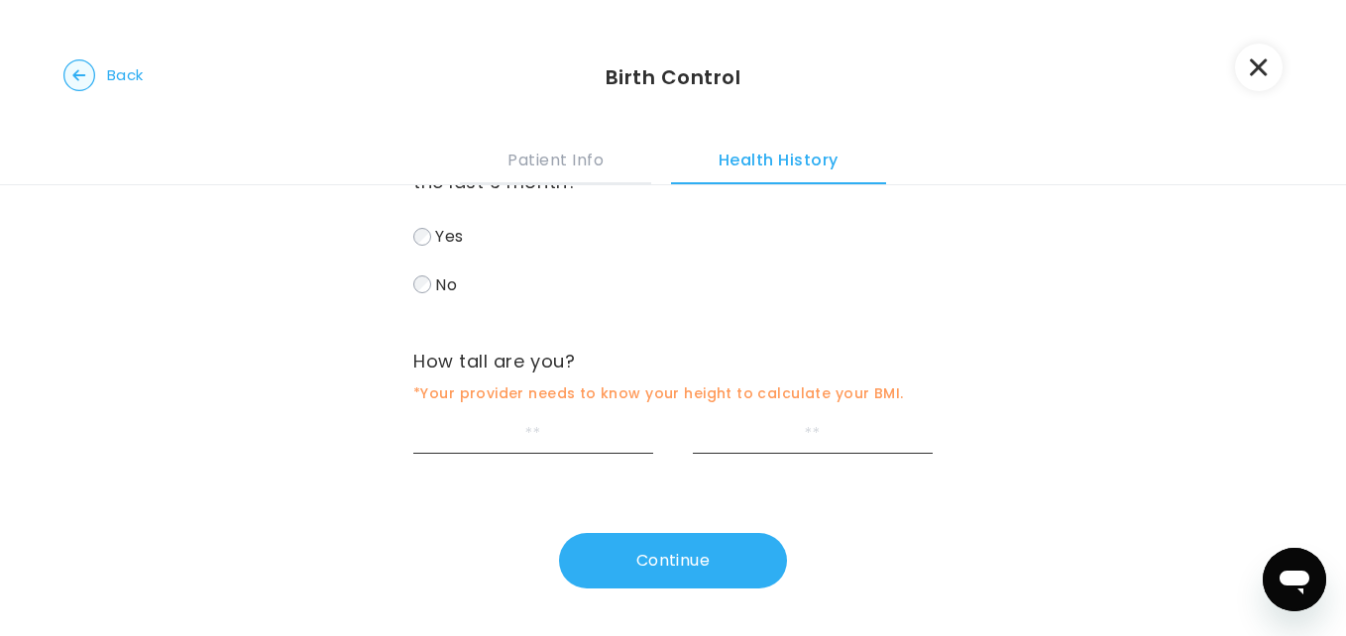
scroll to position [92, 0]
click at [531, 437] on input "feet" at bounding box center [533, 433] width 240 height 37
type input "*"
click at [809, 424] on input "inches" at bounding box center [813, 433] width 240 height 37
type input "*"
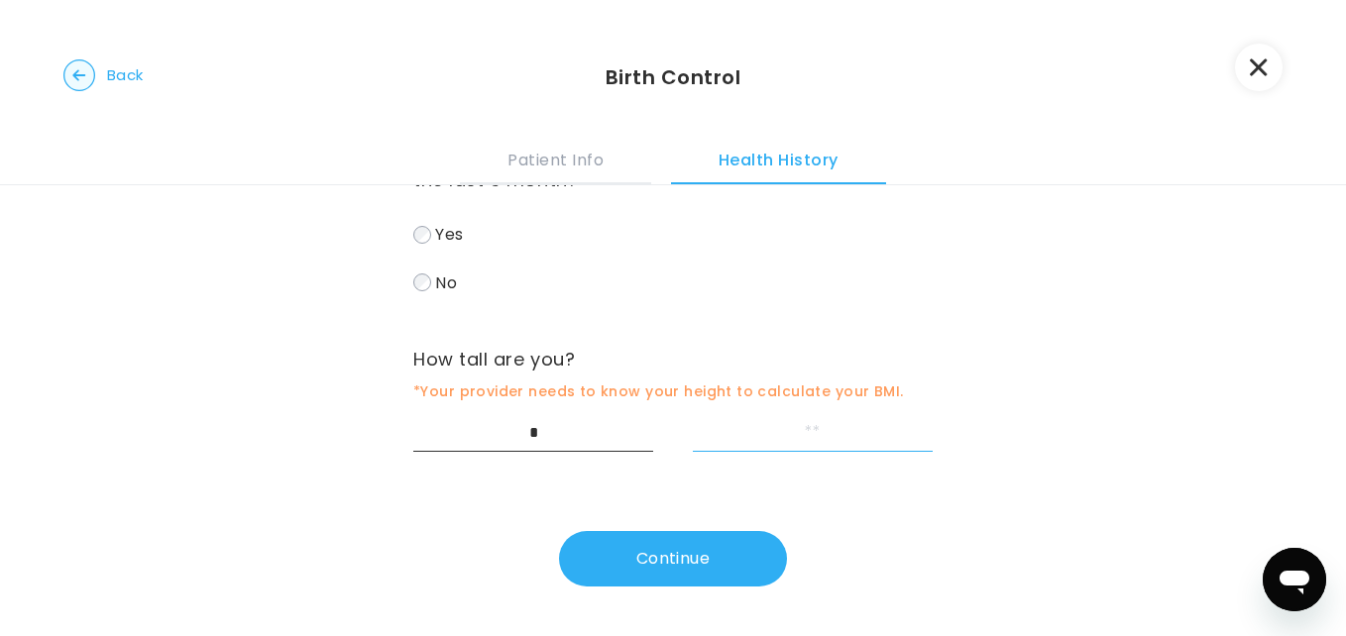
type input "*"
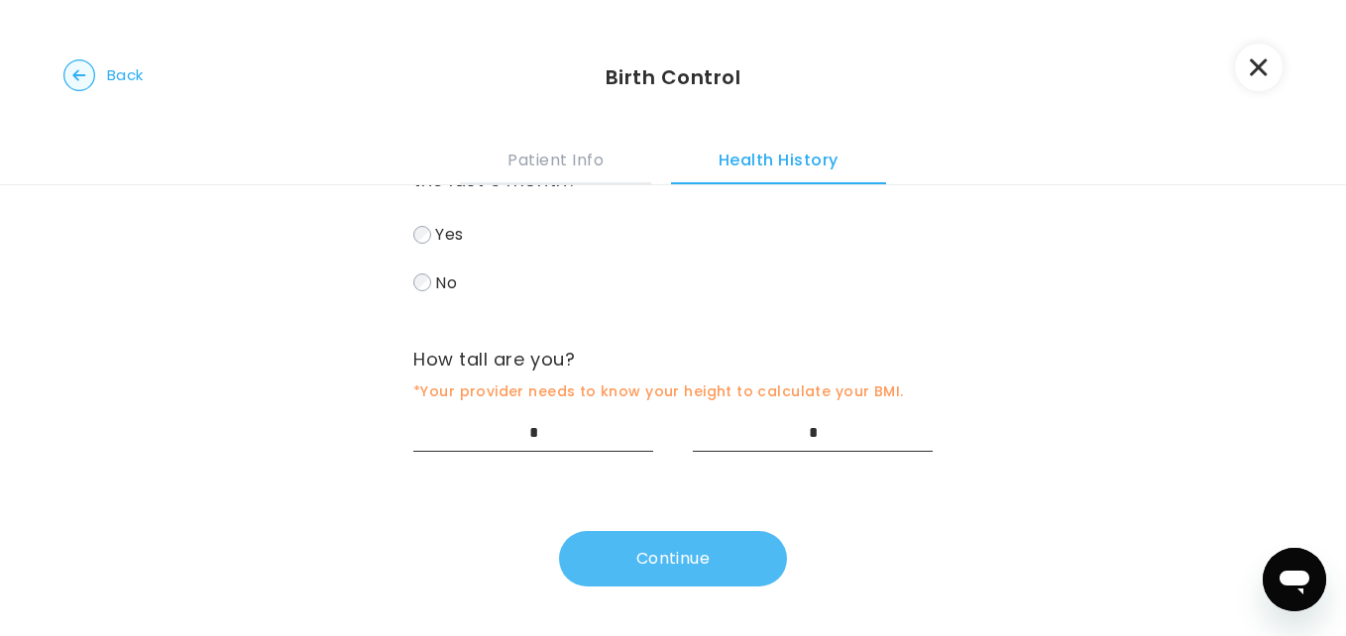
click at [714, 576] on button "Continue" at bounding box center [673, 559] width 228 height 56
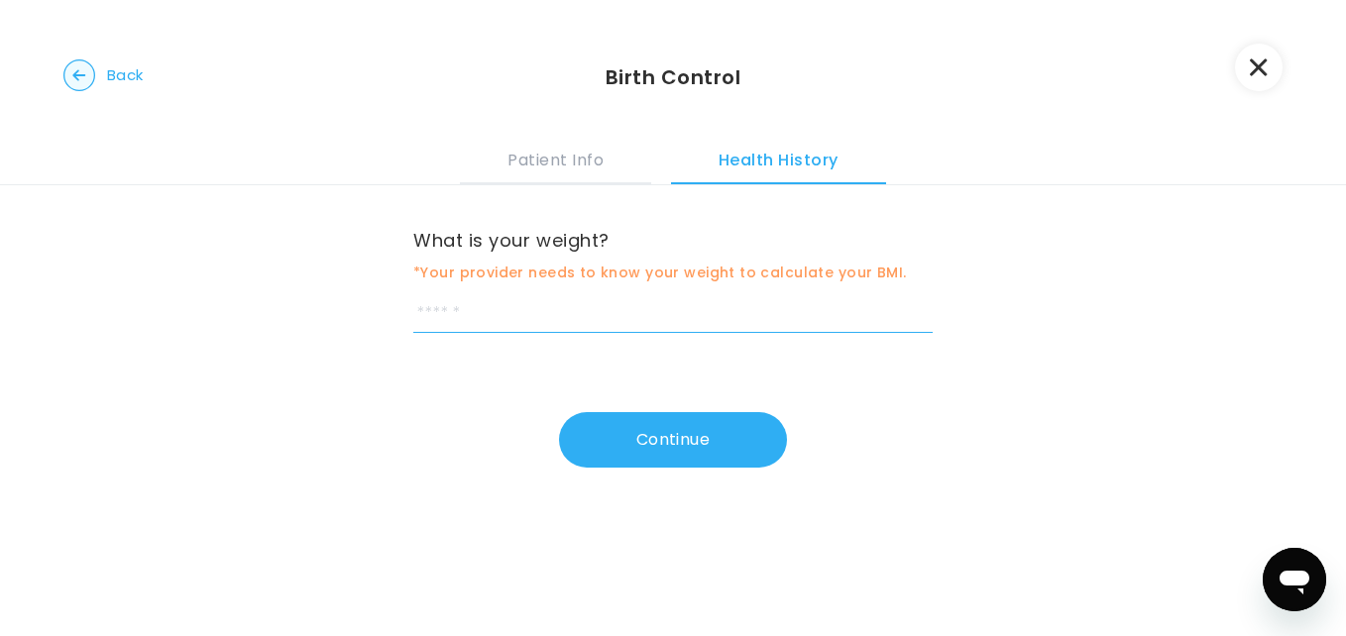
click at [456, 310] on input "weight" at bounding box center [672, 314] width 519 height 37
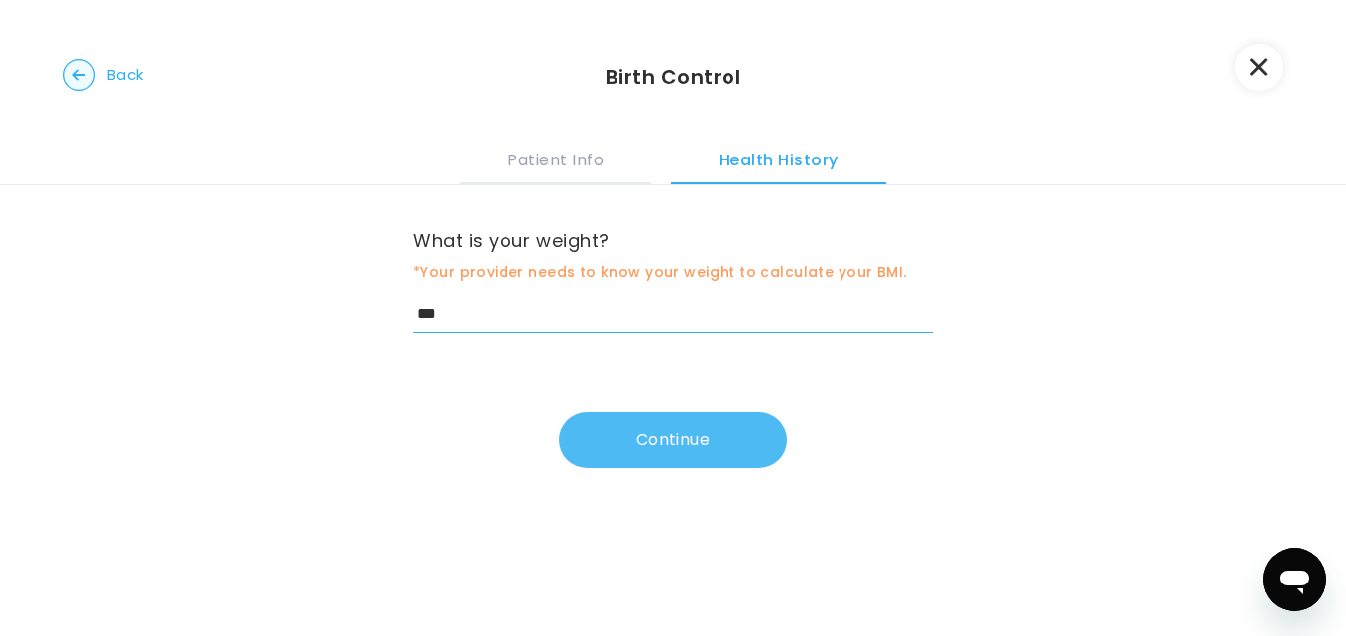
type input "***"
click at [603, 414] on button "Continue" at bounding box center [673, 440] width 228 height 56
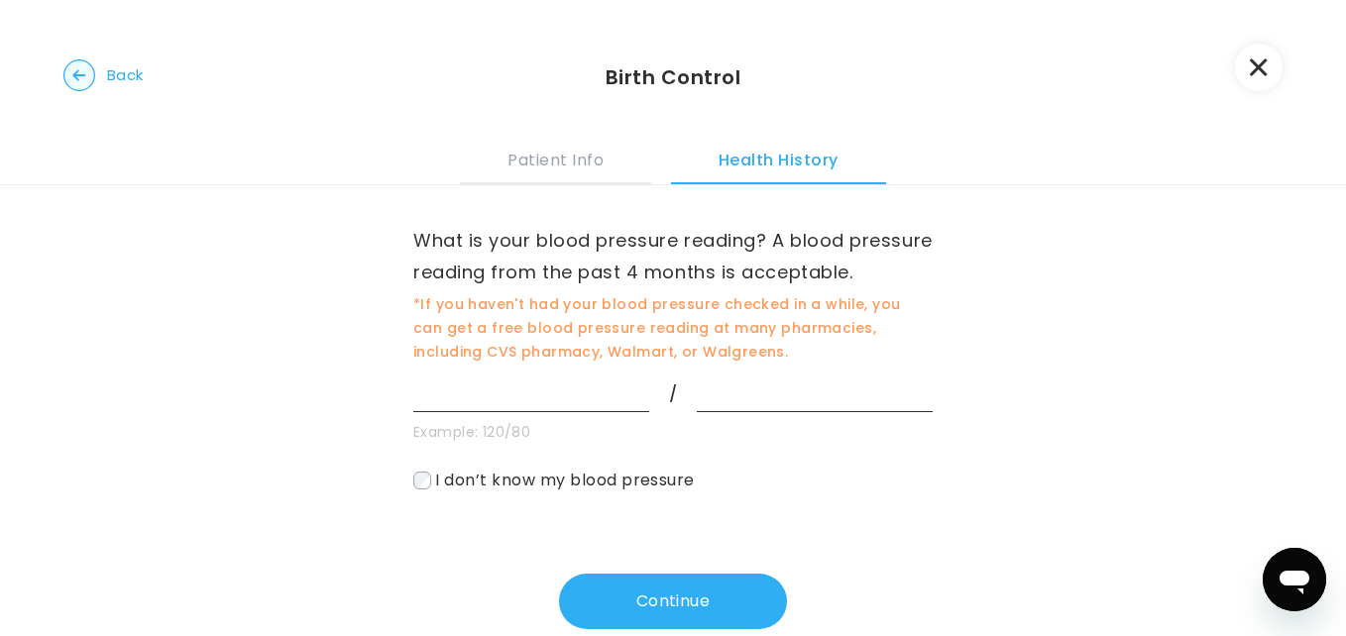
click at [429, 495] on label "I don’t know my blood pressure" at bounding box center [672, 480] width 519 height 29
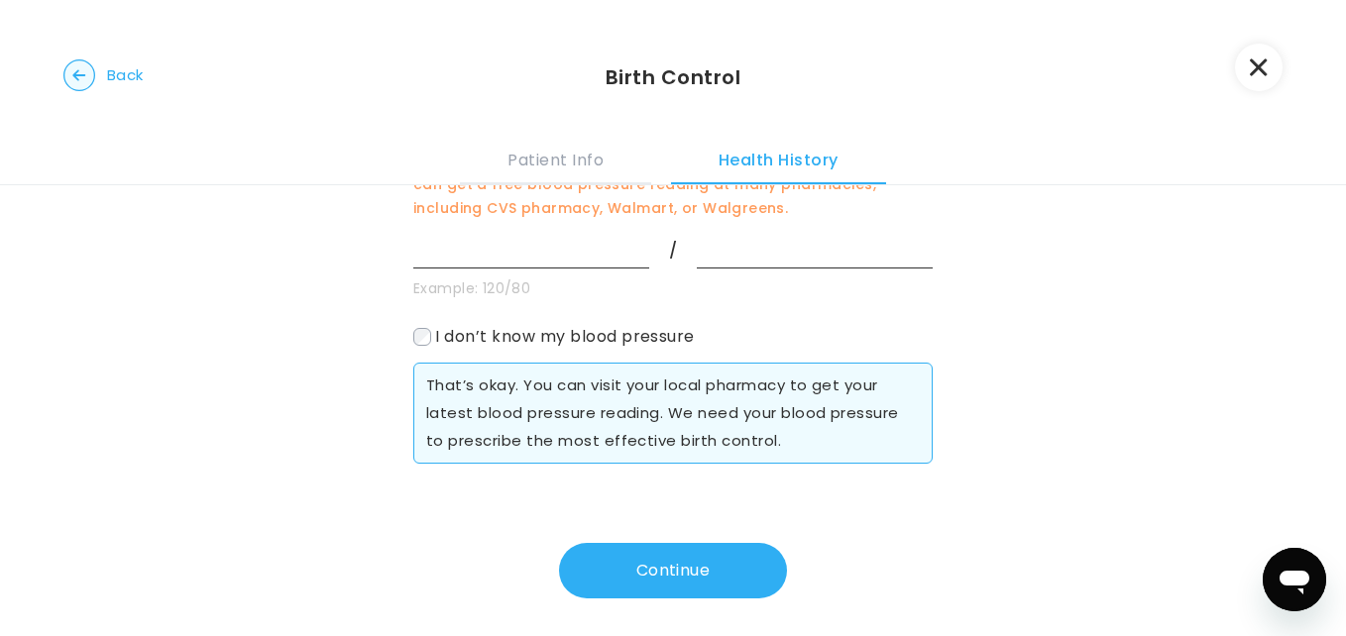
scroll to position [187, 0]
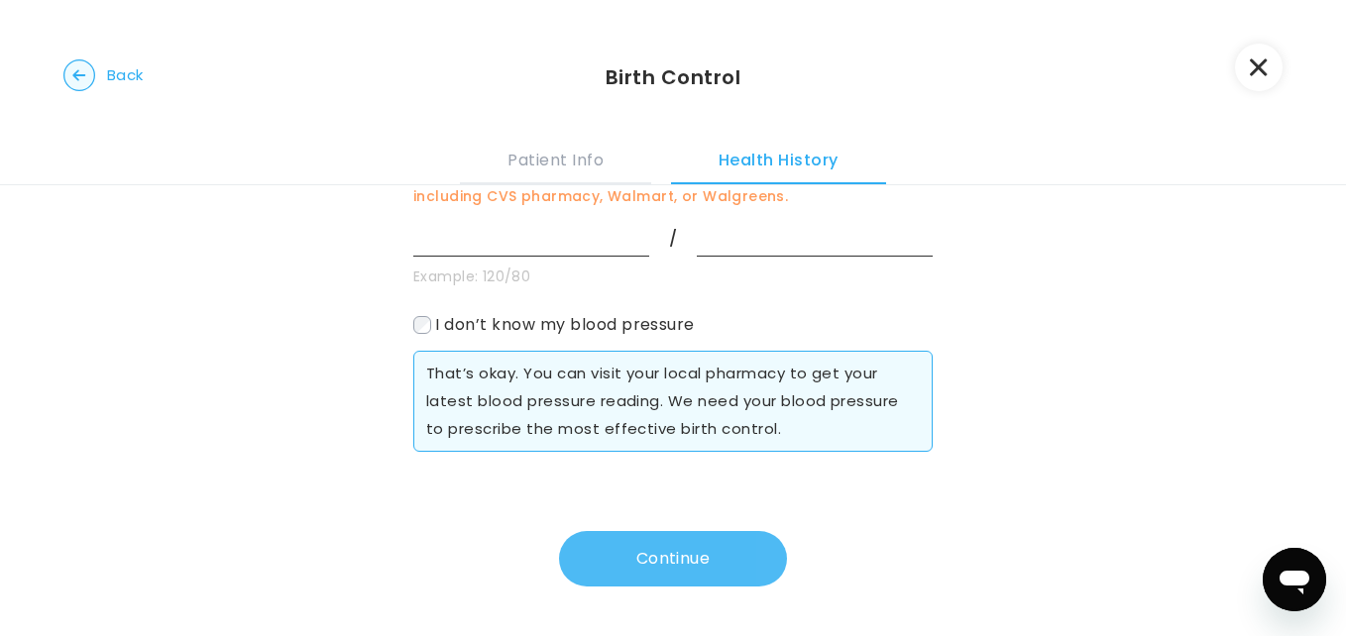
click at [690, 559] on button "Continue" at bounding box center [673, 559] width 228 height 56
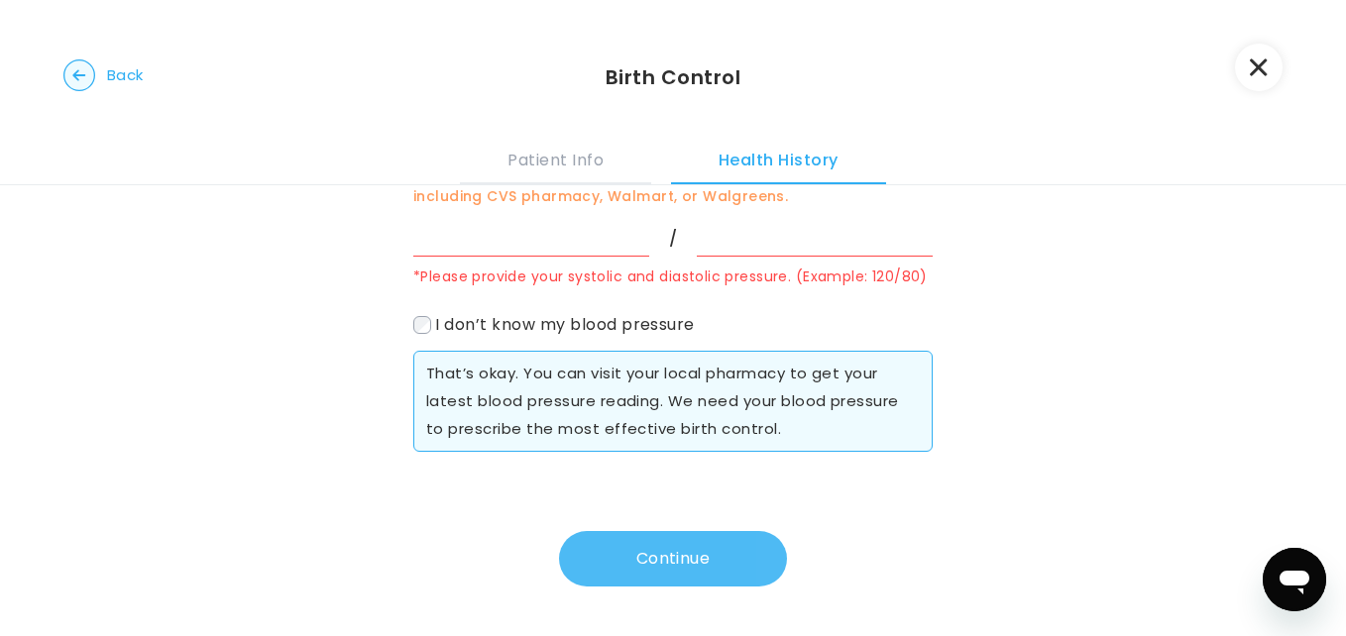
click at [631, 580] on button "Continue" at bounding box center [673, 559] width 228 height 56
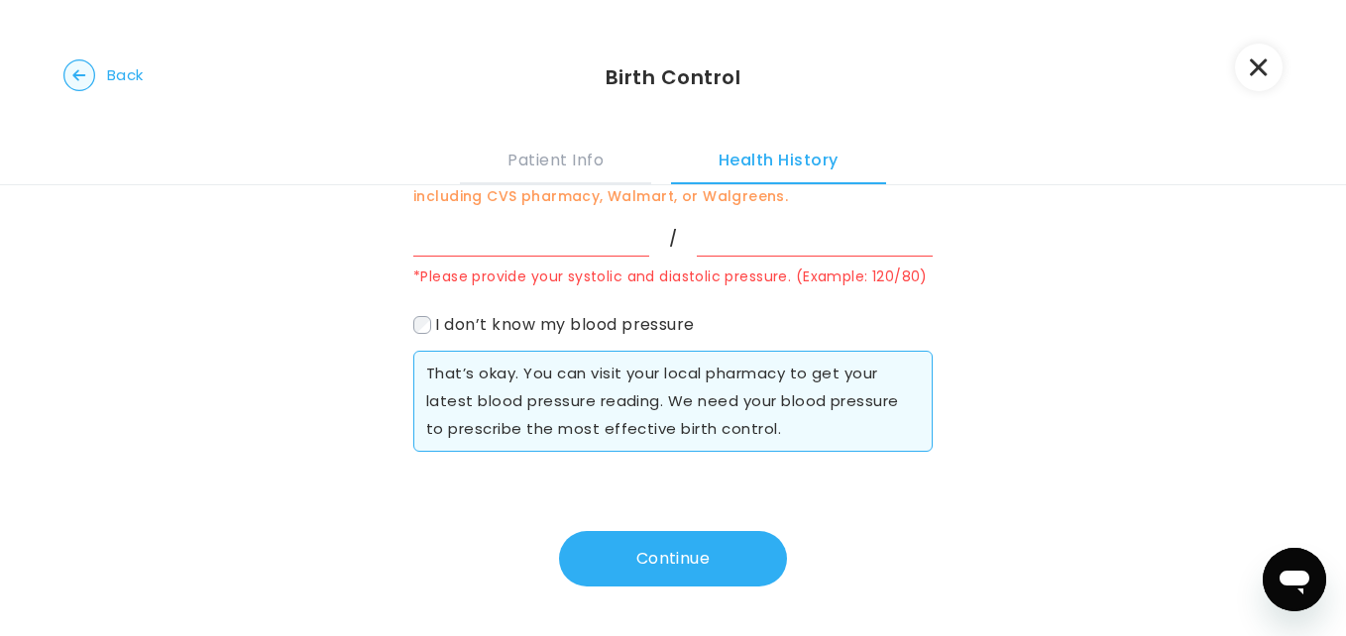
click at [1253, 75] on icon "button" at bounding box center [1259, 67] width 18 height 18
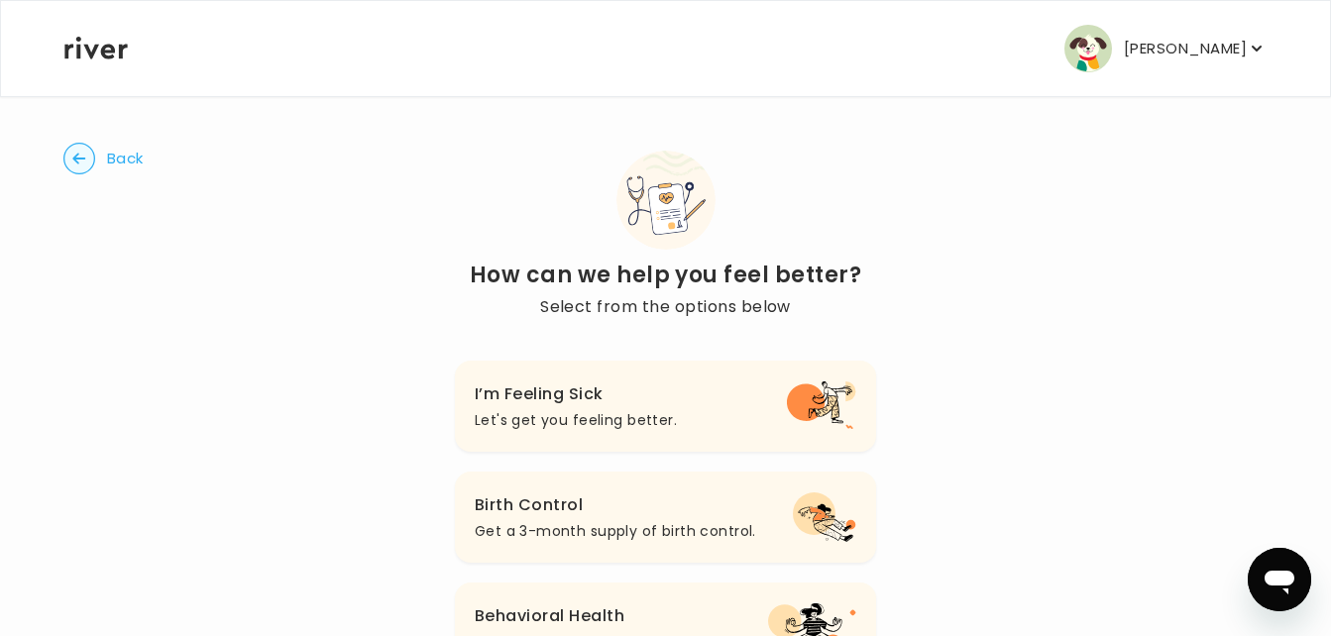
click at [83, 170] on circle "button" at bounding box center [79, 159] width 31 height 31
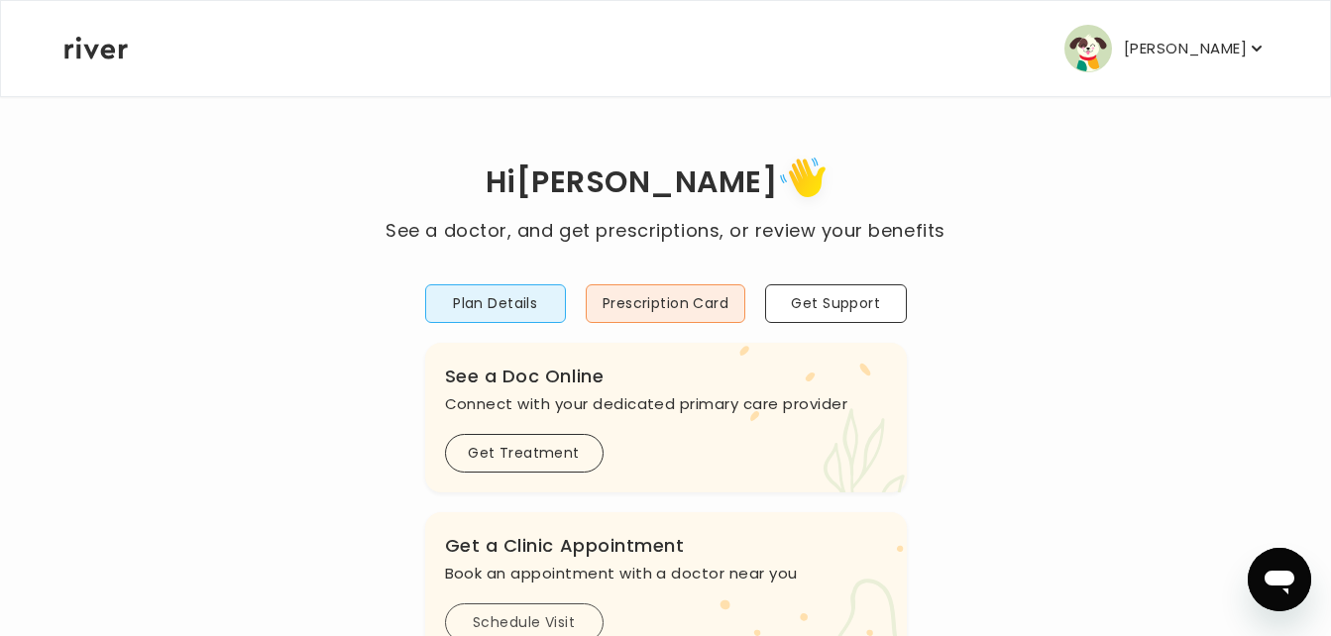
click at [541, 621] on button "Schedule Visit" at bounding box center [524, 623] width 159 height 39
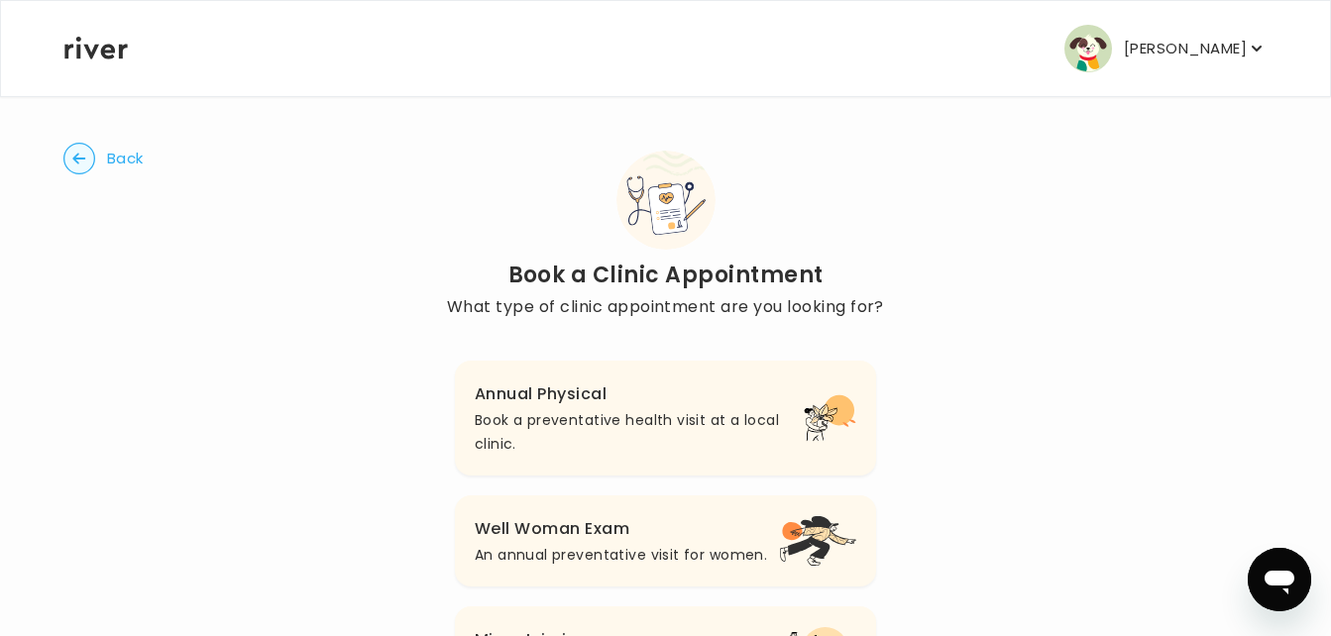
click at [626, 430] on p "Book a preventative health visit at a local clinic." at bounding box center [639, 432] width 329 height 48
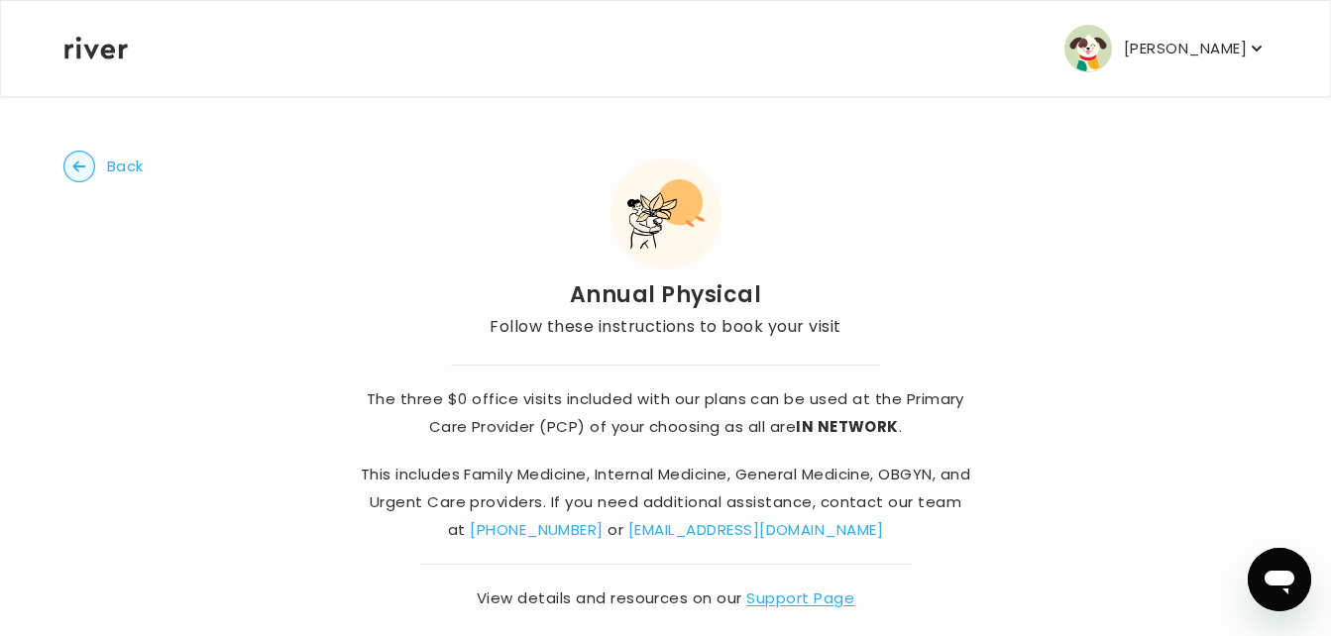
click at [464, 571] on div "The three $0 office visits included with our plans can be used at the Primary C…" at bounding box center [666, 489] width 615 height 248
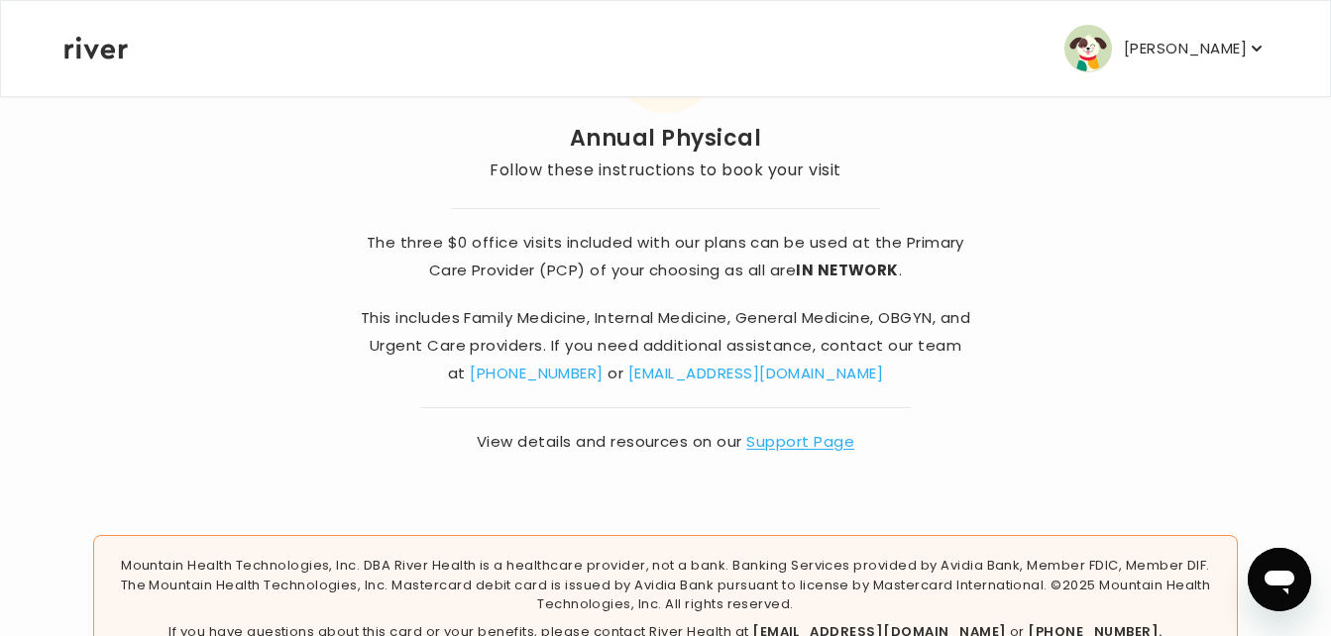
scroll to position [242, 0]
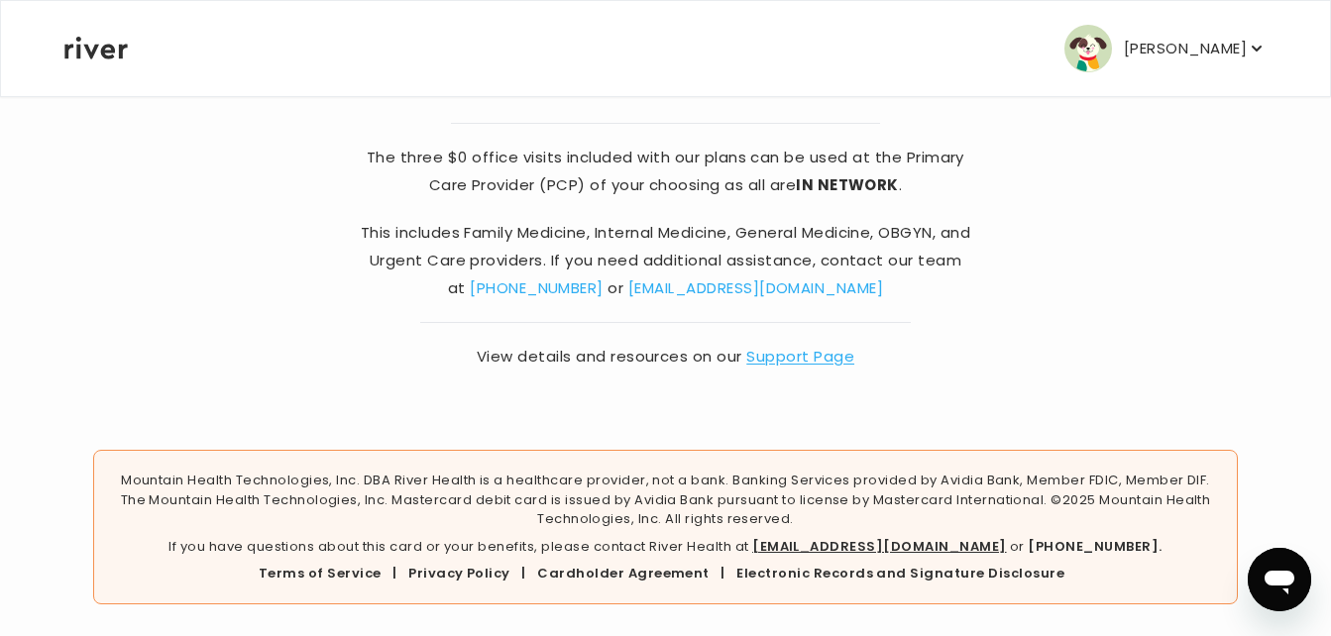
click at [135, 52] on div "[PERSON_NAME] Profile Add Family Activate Card Reimbursement Terms of Service P…" at bounding box center [665, 48] width 1202 height 95
click at [80, 57] on icon at bounding box center [95, 48] width 63 height 23
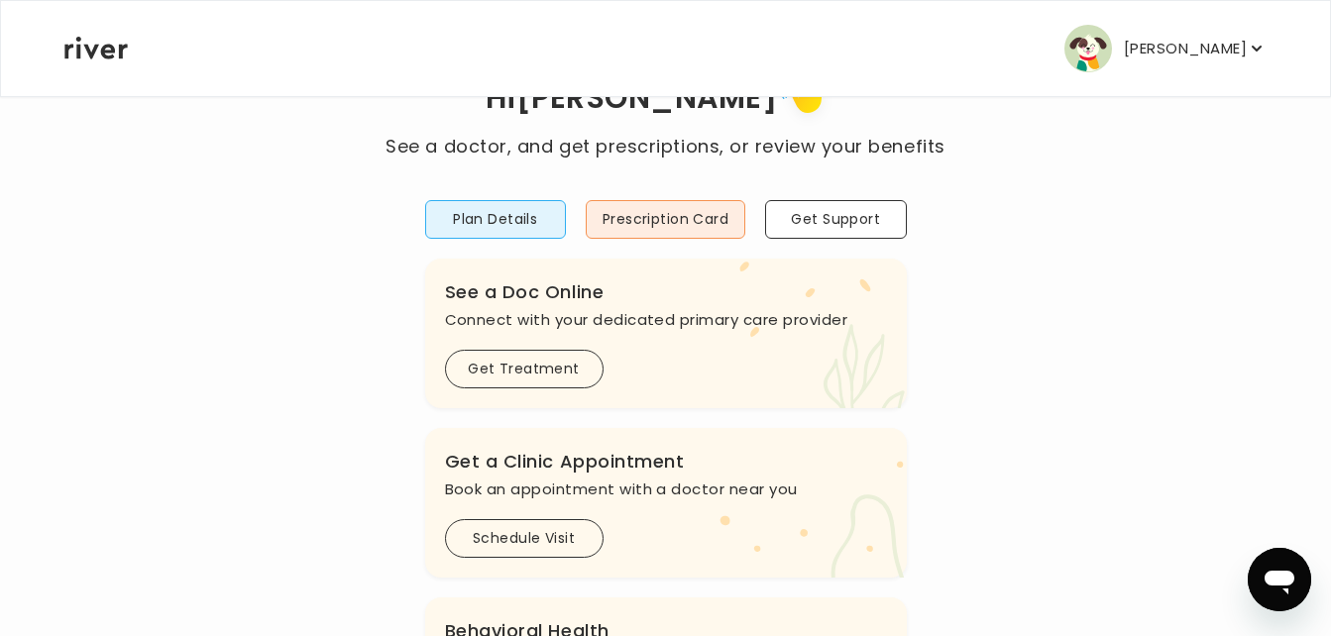
scroll to position [7, 0]
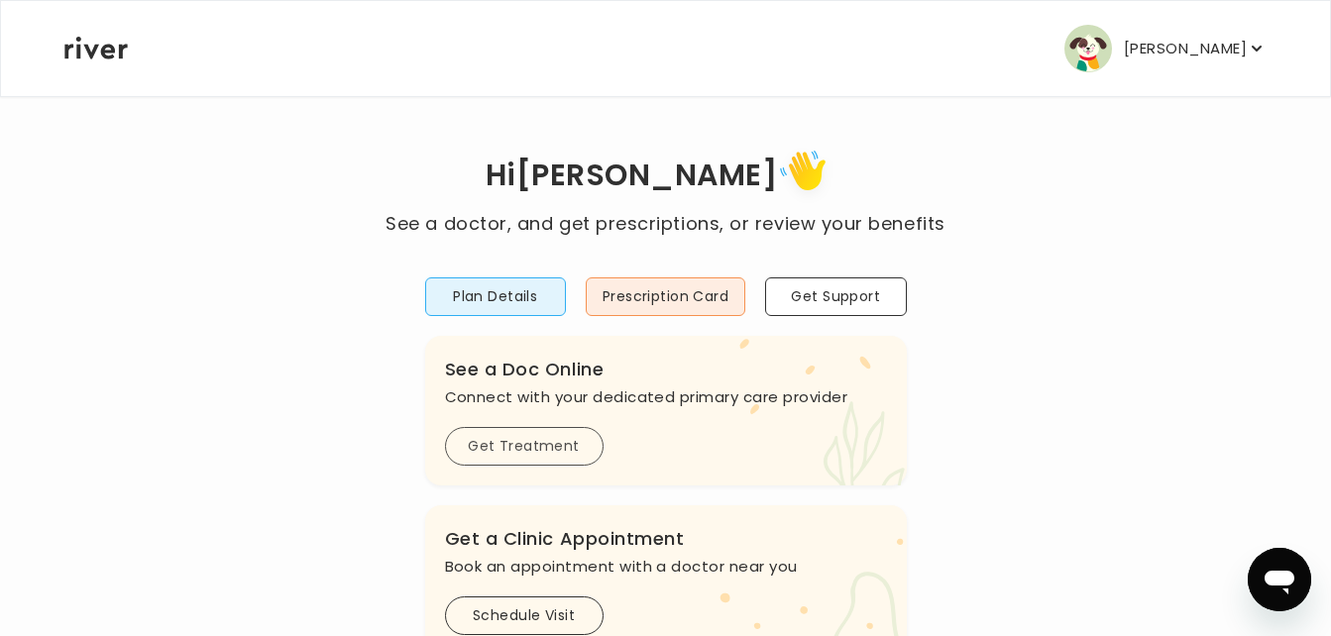
click at [560, 441] on button "Get Treatment" at bounding box center [524, 446] width 159 height 39
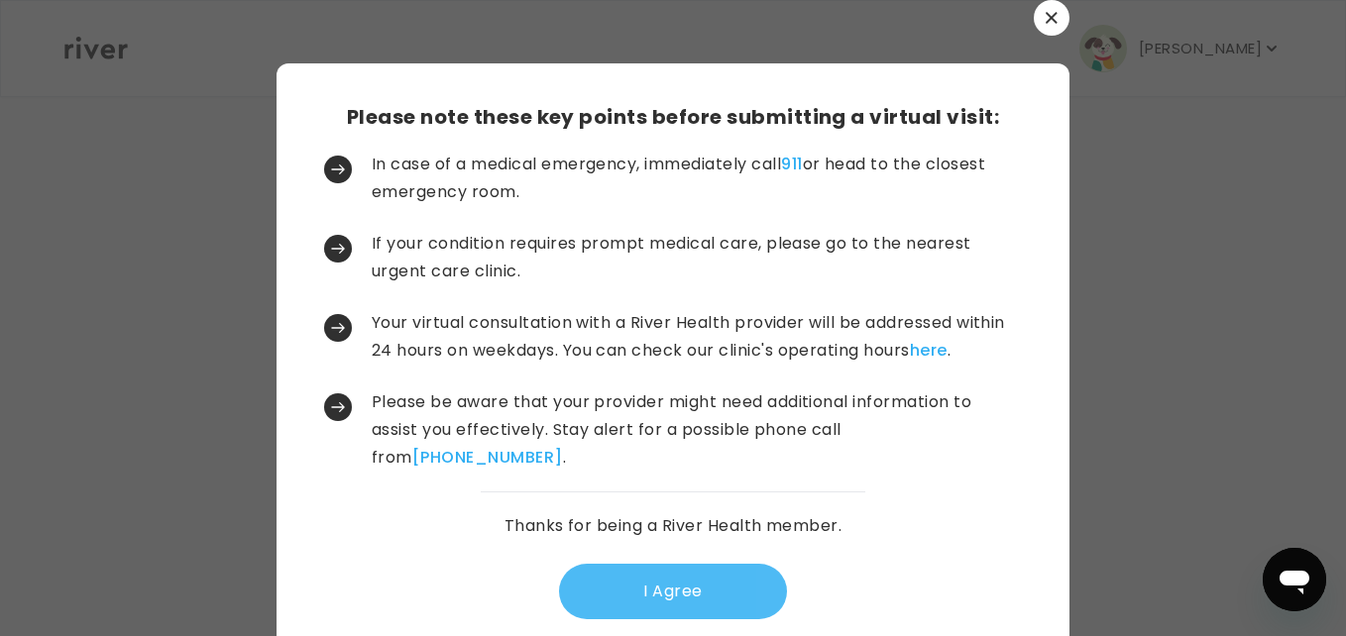
click at [637, 587] on button "I Agree" at bounding box center [673, 592] width 228 height 56
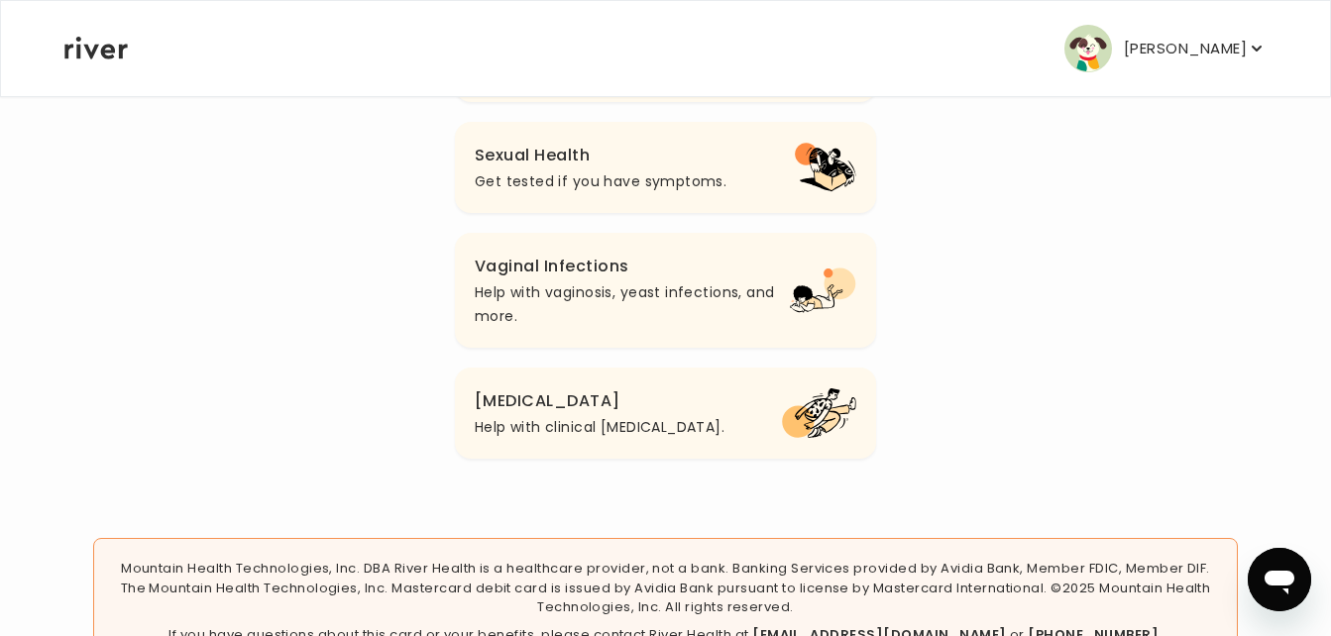
scroll to position [1065, 0]
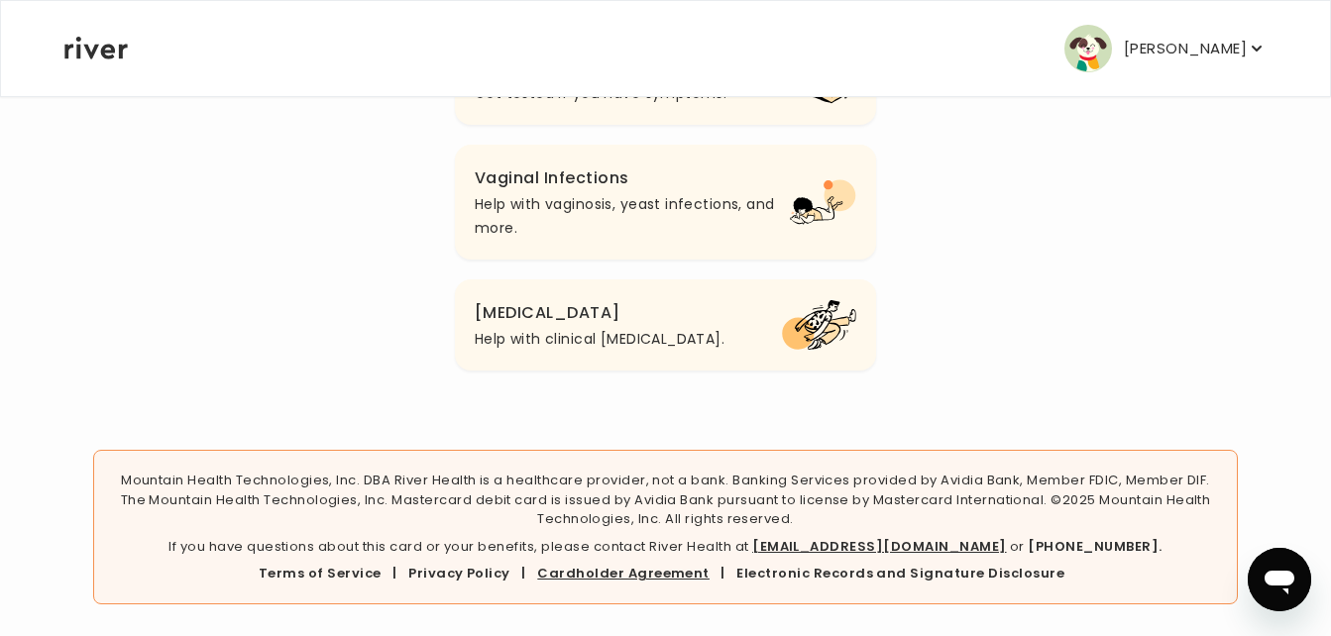
click at [637, 575] on link "Cardholder Agreement" at bounding box center [623, 573] width 172 height 19
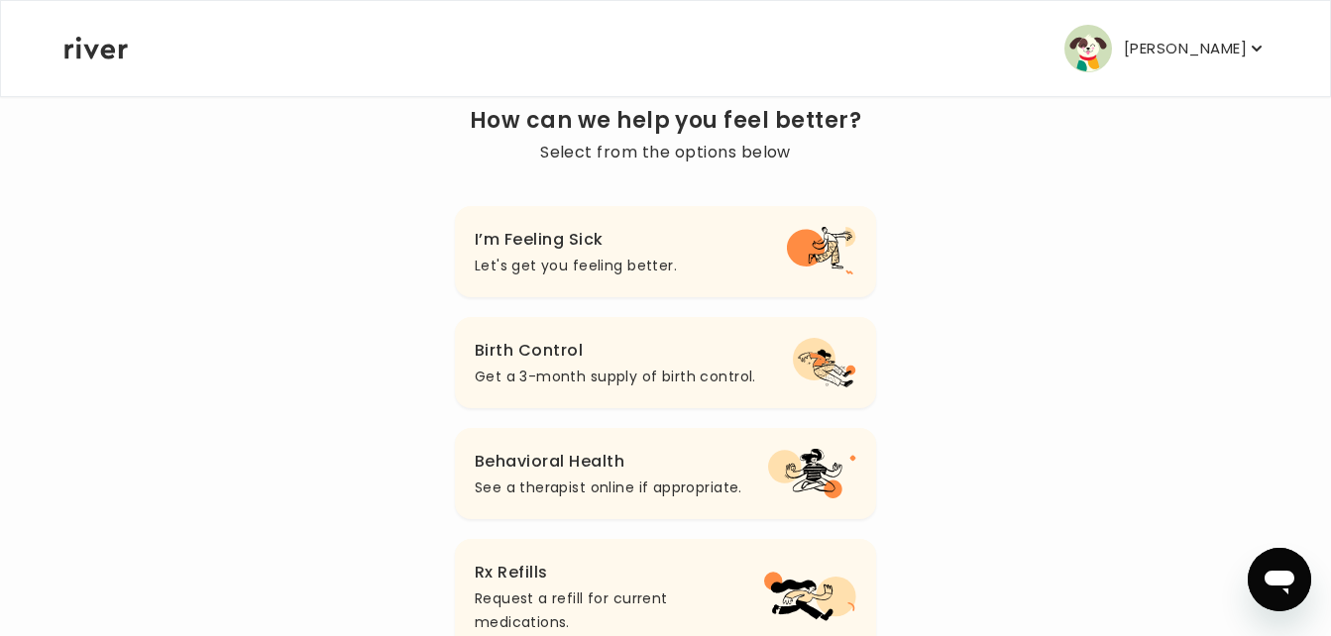
scroll to position [153, 0]
click at [627, 248] on h3 "I’m Feeling Sick" at bounding box center [576, 242] width 202 height 28
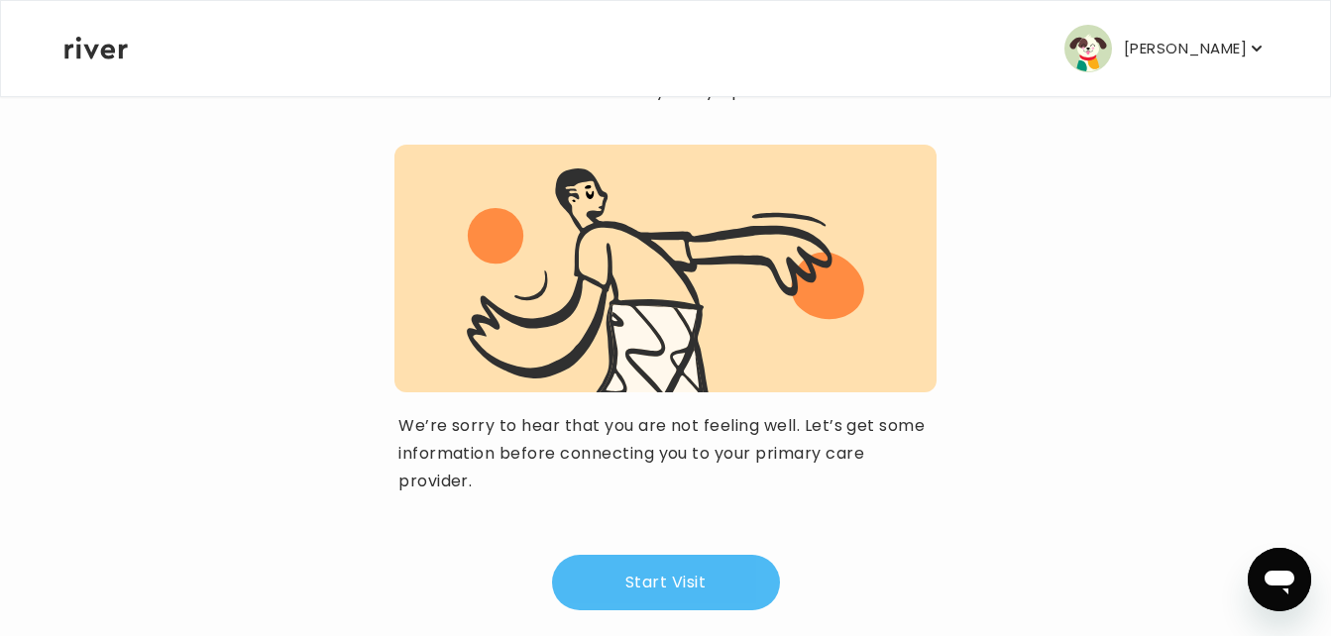
click at [637, 584] on button "Start Visit" at bounding box center [666, 583] width 228 height 56
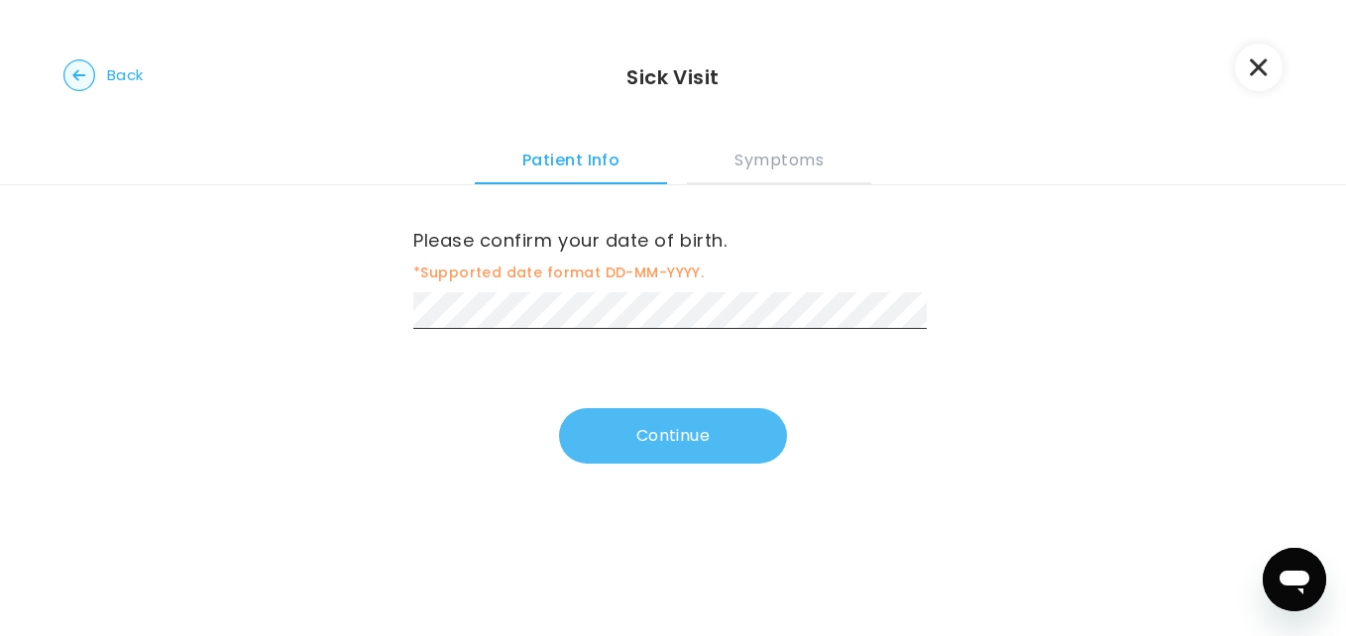
click at [660, 418] on button "Continue" at bounding box center [673, 436] width 228 height 56
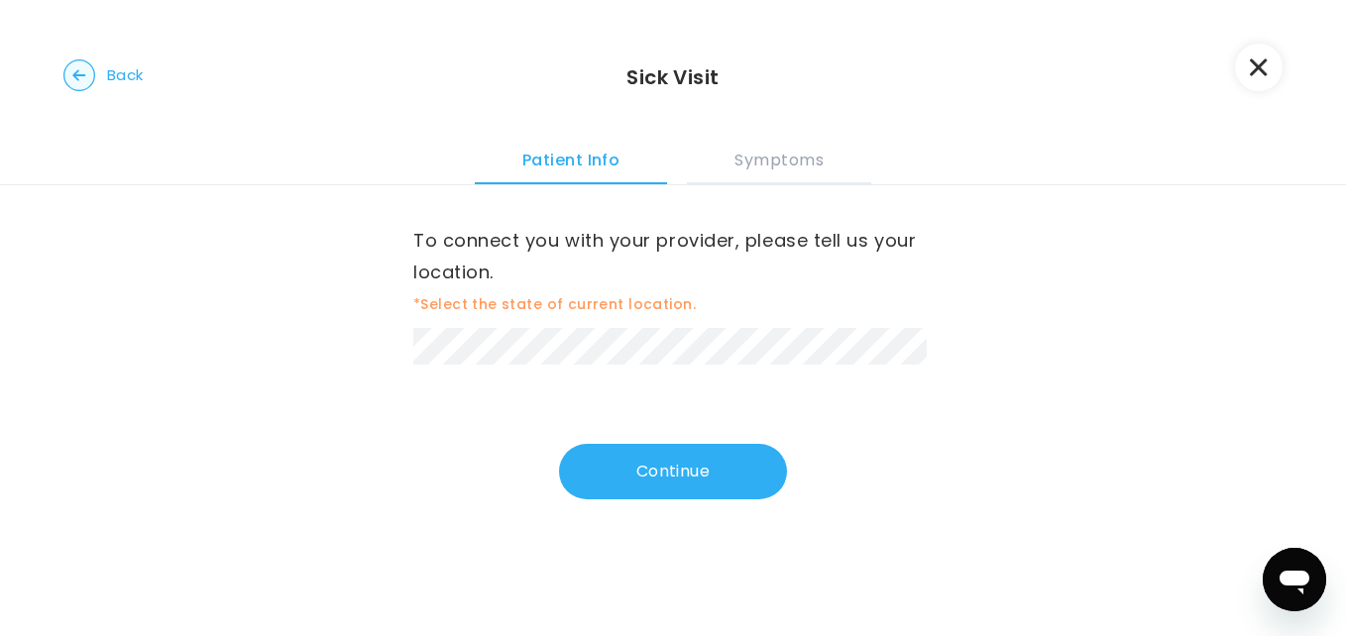
click at [698, 48] on div "Back Sick Visit Patient Info Symptoms" at bounding box center [673, 92] width 1346 height 185
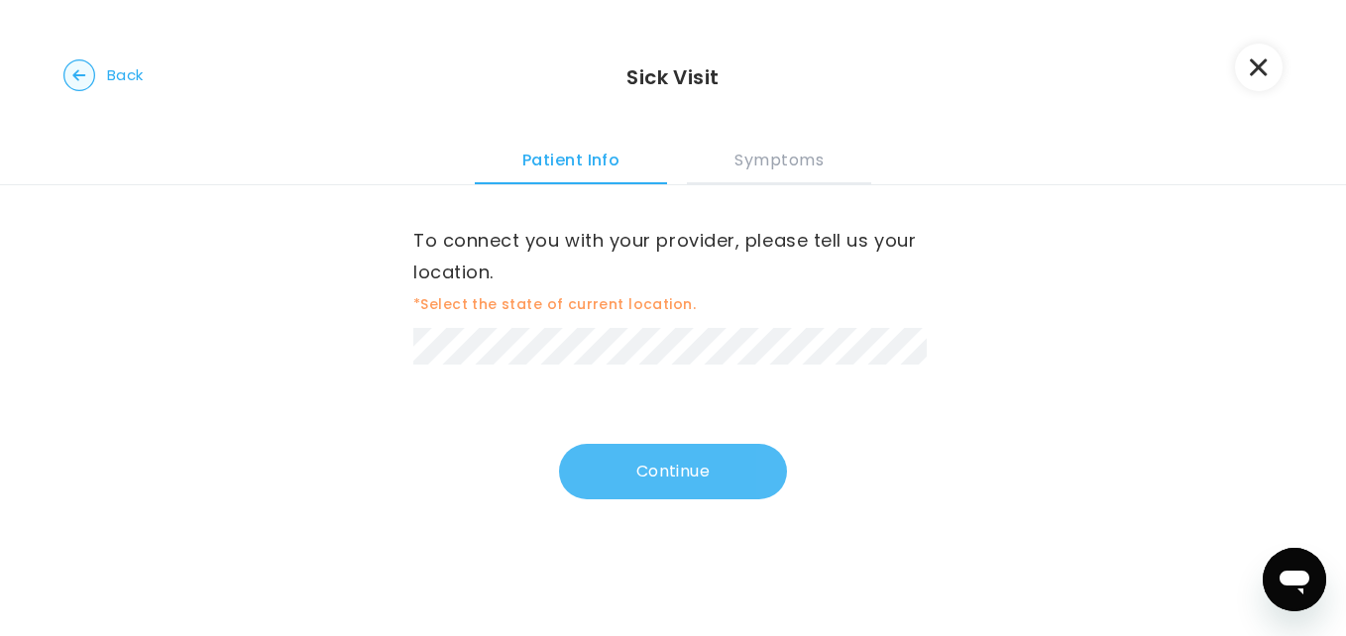
click at [614, 495] on button "Continue" at bounding box center [673, 472] width 228 height 56
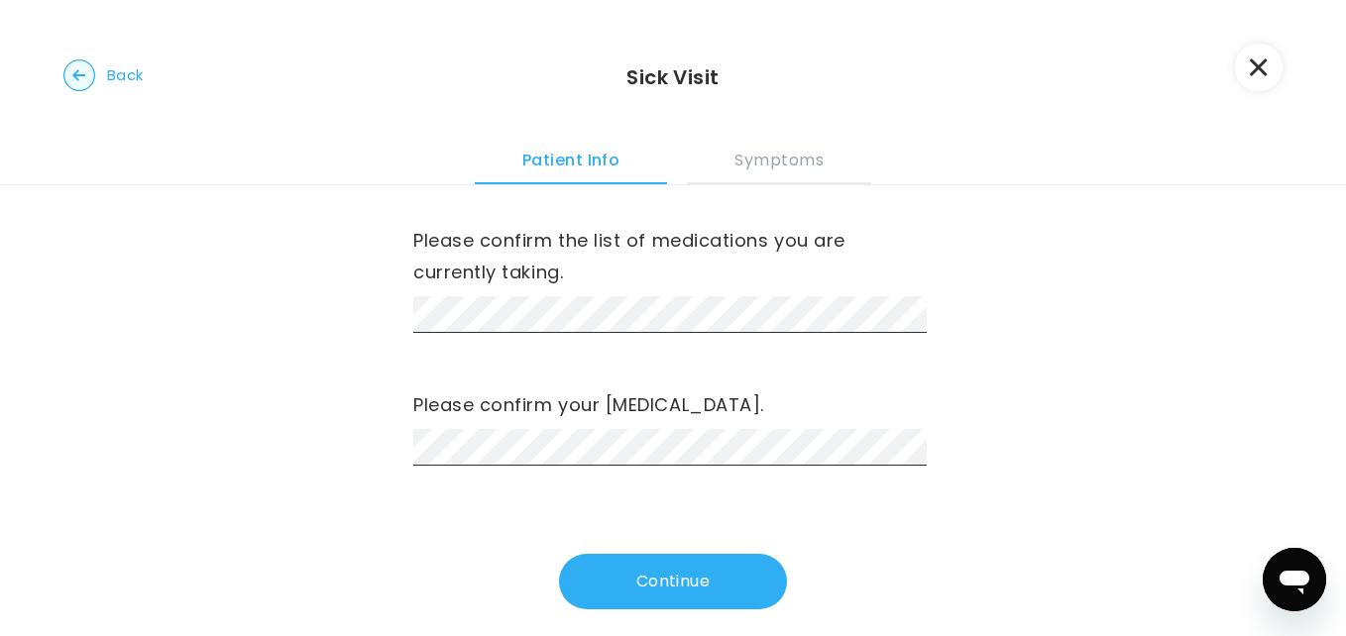
click at [1267, 61] on icon "button" at bounding box center [1259, 67] width 18 height 18
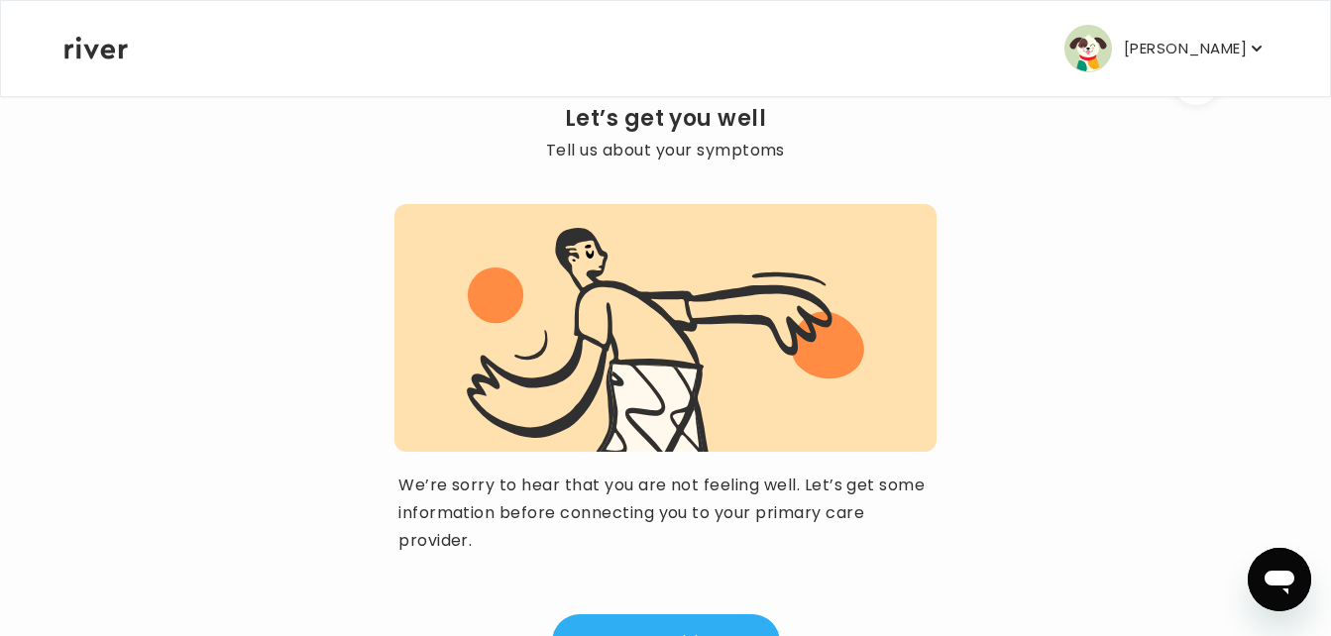
scroll to position [153, 0]
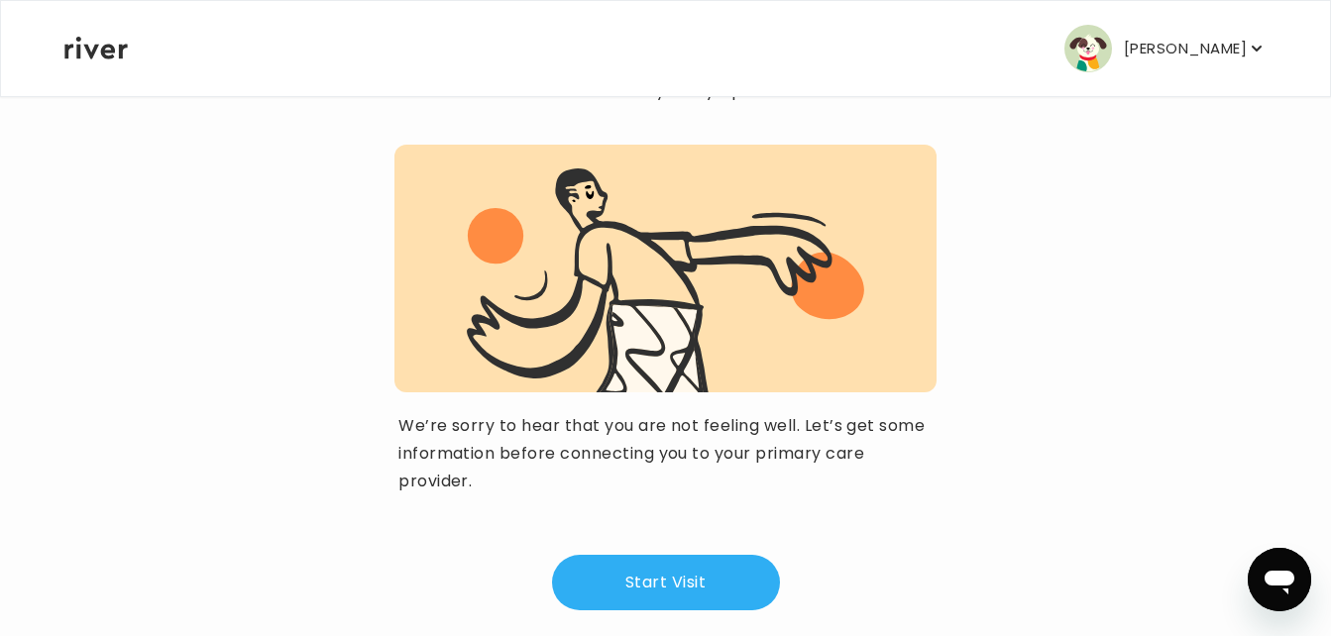
click at [1217, 63] on button "[PERSON_NAME]" at bounding box center [1166, 49] width 202 height 48
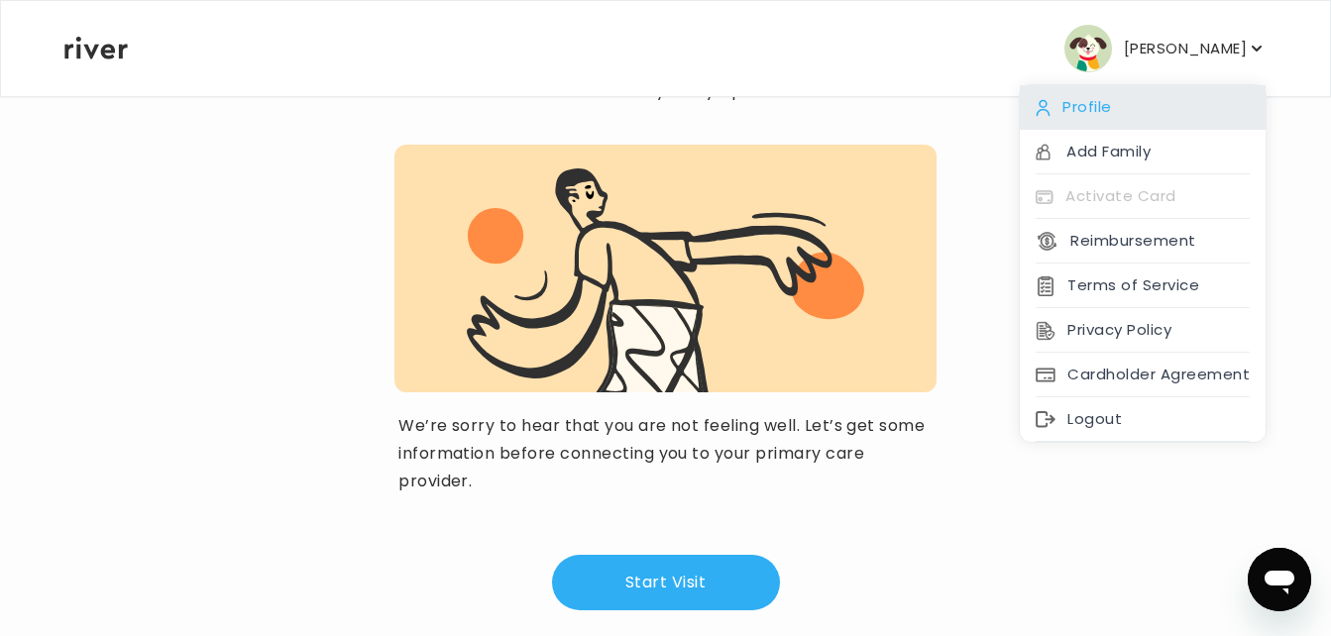
click at [1170, 103] on div "Profile" at bounding box center [1143, 107] width 246 height 45
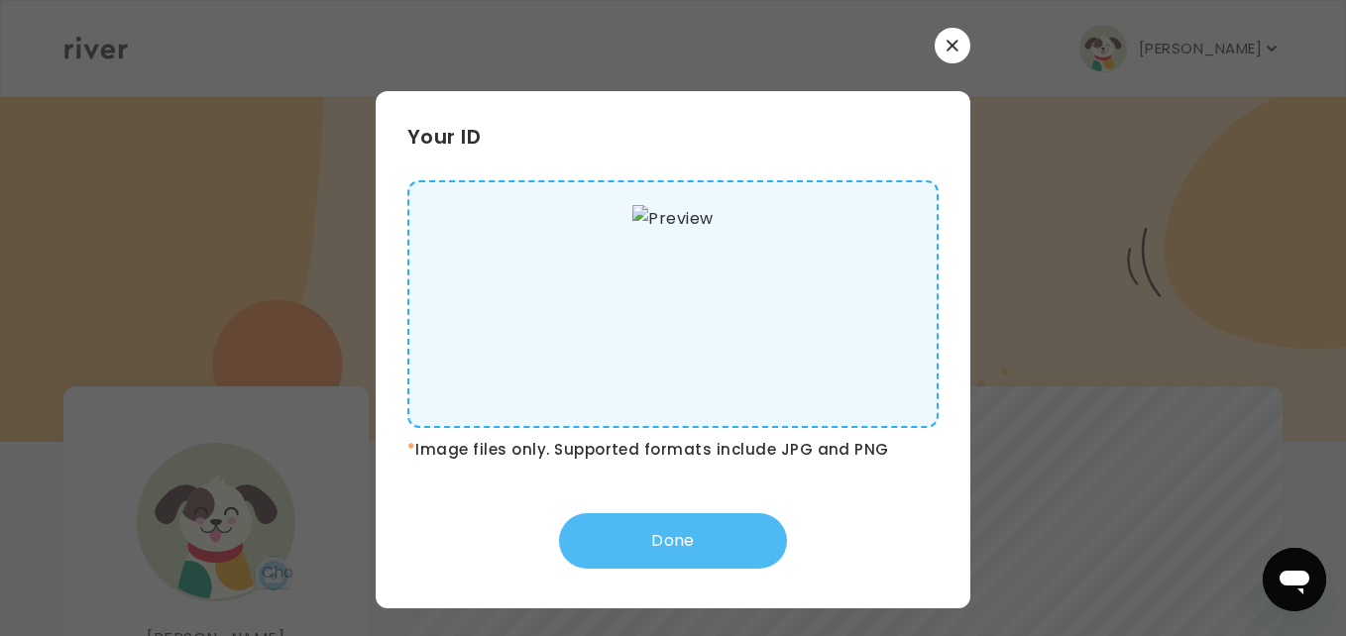
click at [689, 563] on button "Done" at bounding box center [673, 541] width 228 height 56
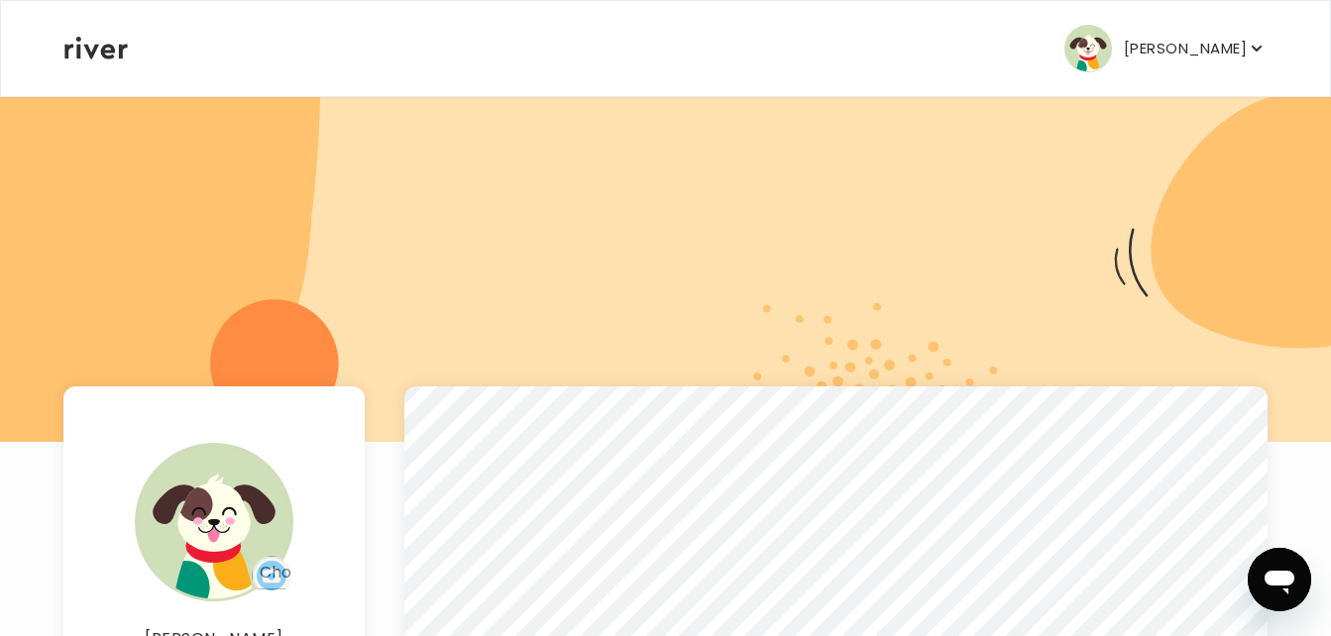
click at [1184, 68] on button "[PERSON_NAME]" at bounding box center [1166, 49] width 202 height 48
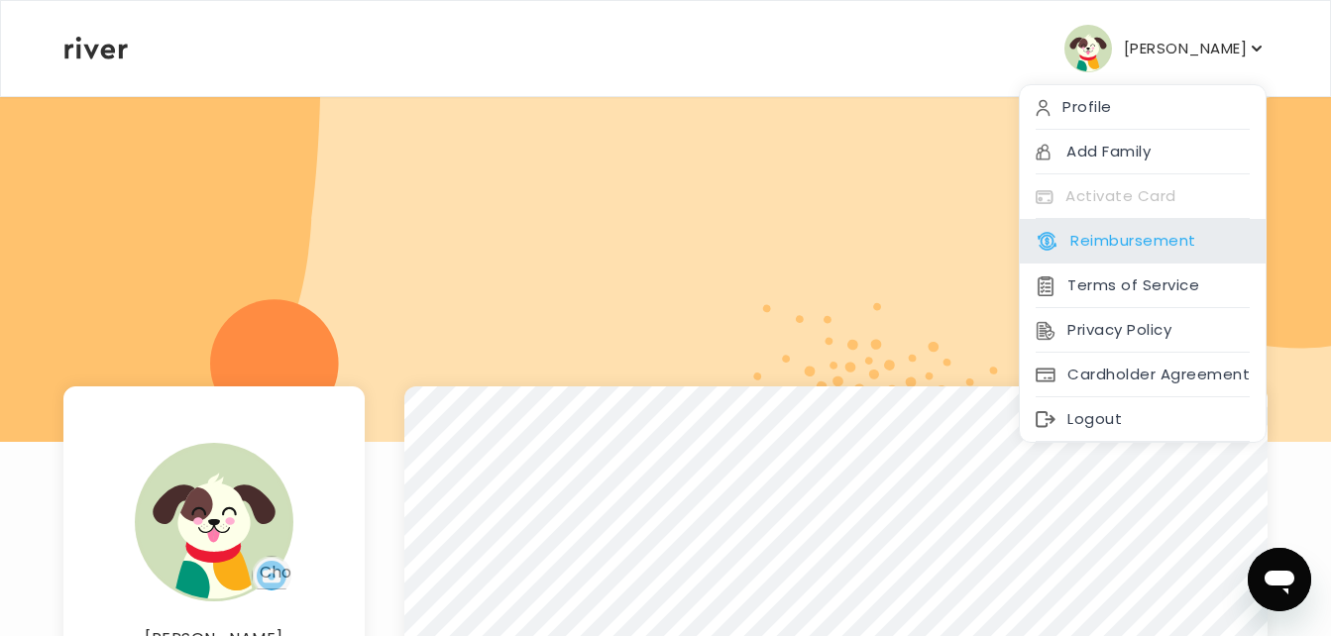
click at [1097, 250] on button "Reimbursement" at bounding box center [1116, 241] width 160 height 28
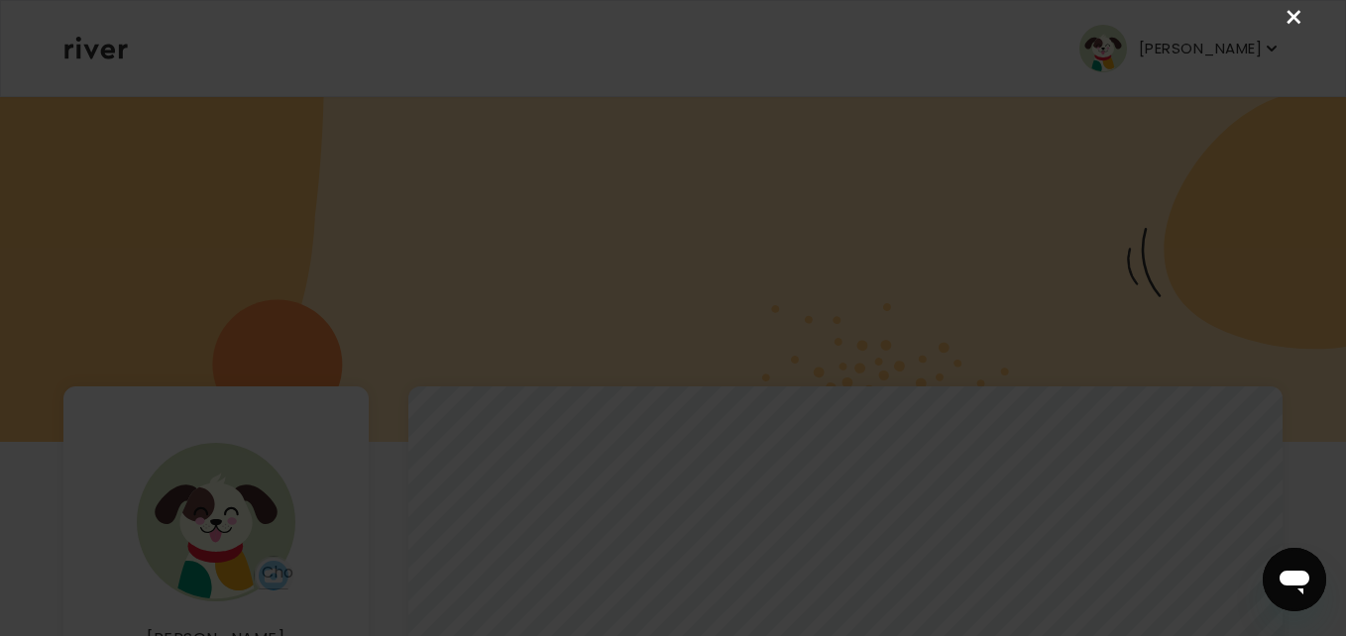
click at [1306, 21] on link "×" at bounding box center [1295, 18] width 24 height 24
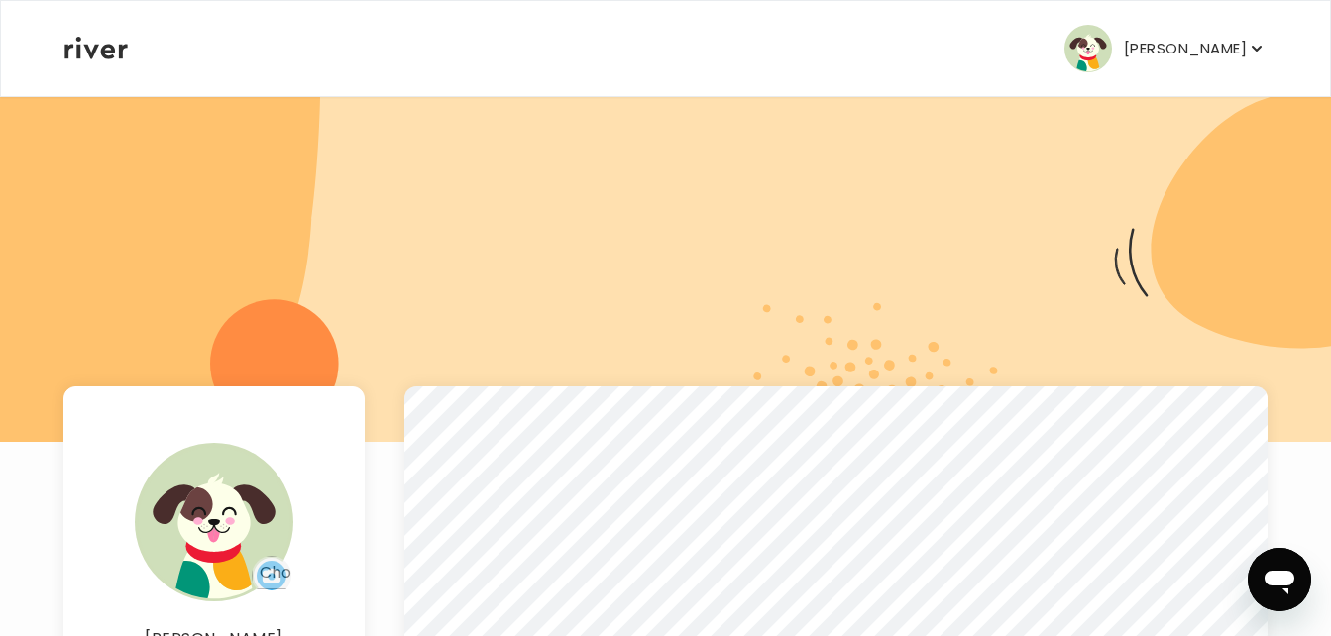
click at [1223, 43] on p "[PERSON_NAME]" at bounding box center [1185, 49] width 123 height 28
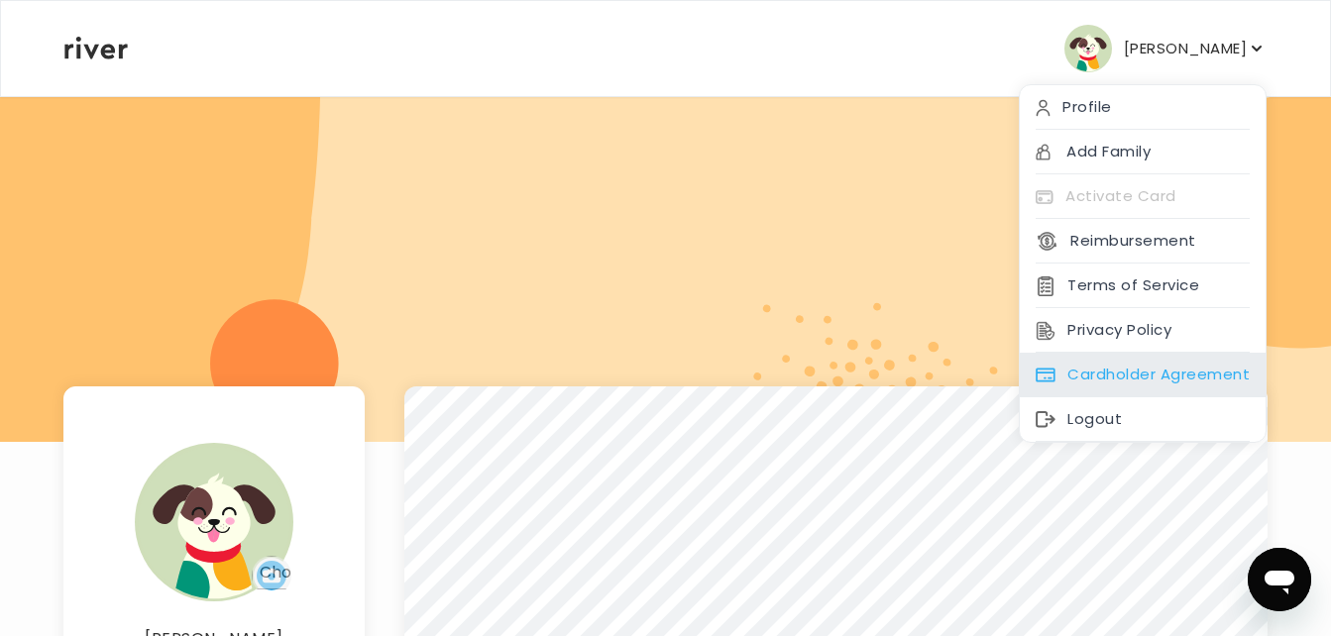
click at [1151, 387] on div "Cardholder Agreement" at bounding box center [1143, 375] width 246 height 45
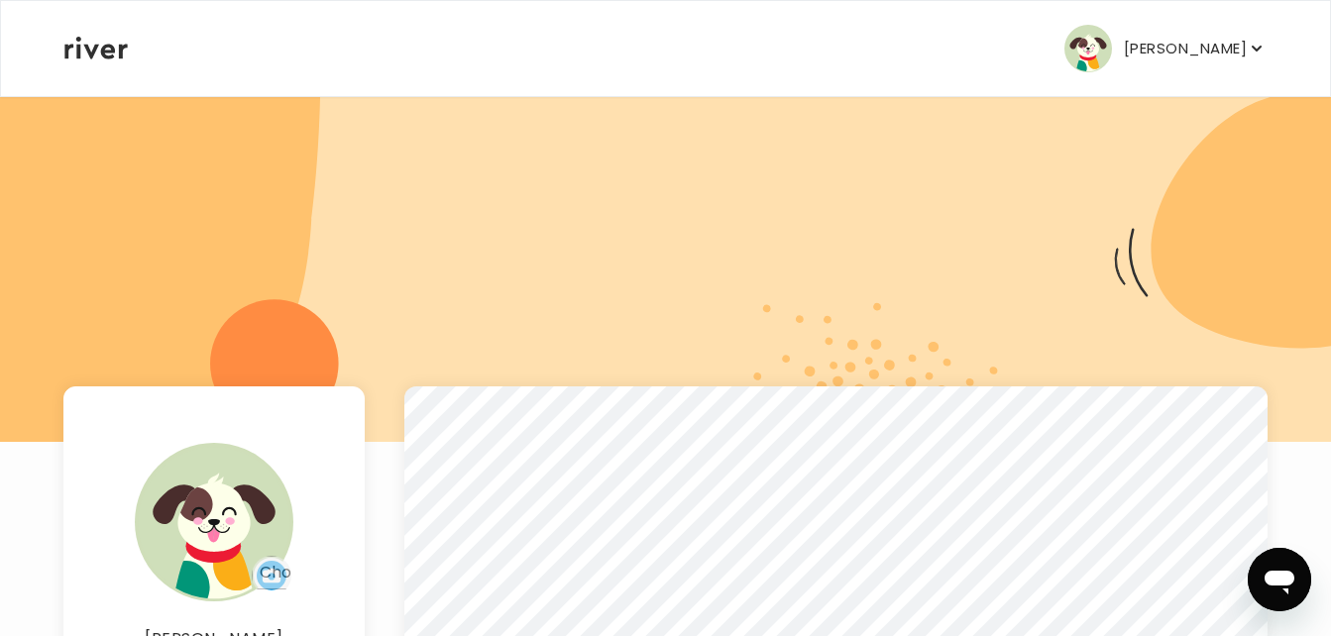
click at [1207, 55] on p "[PERSON_NAME]" at bounding box center [1185, 49] width 123 height 28
